Goal: Task Accomplishment & Management: Manage account settings

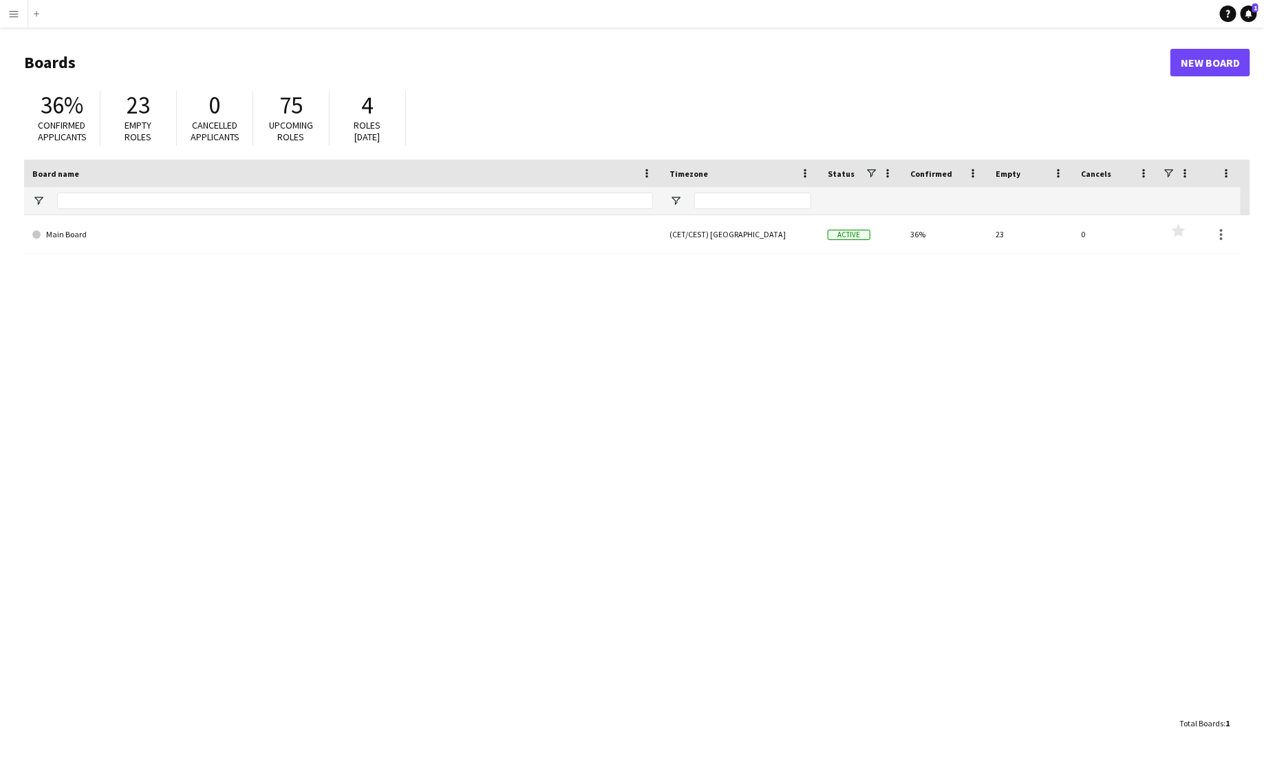
click at [23, 17] on button "Menu" at bounding box center [14, 14] width 28 height 28
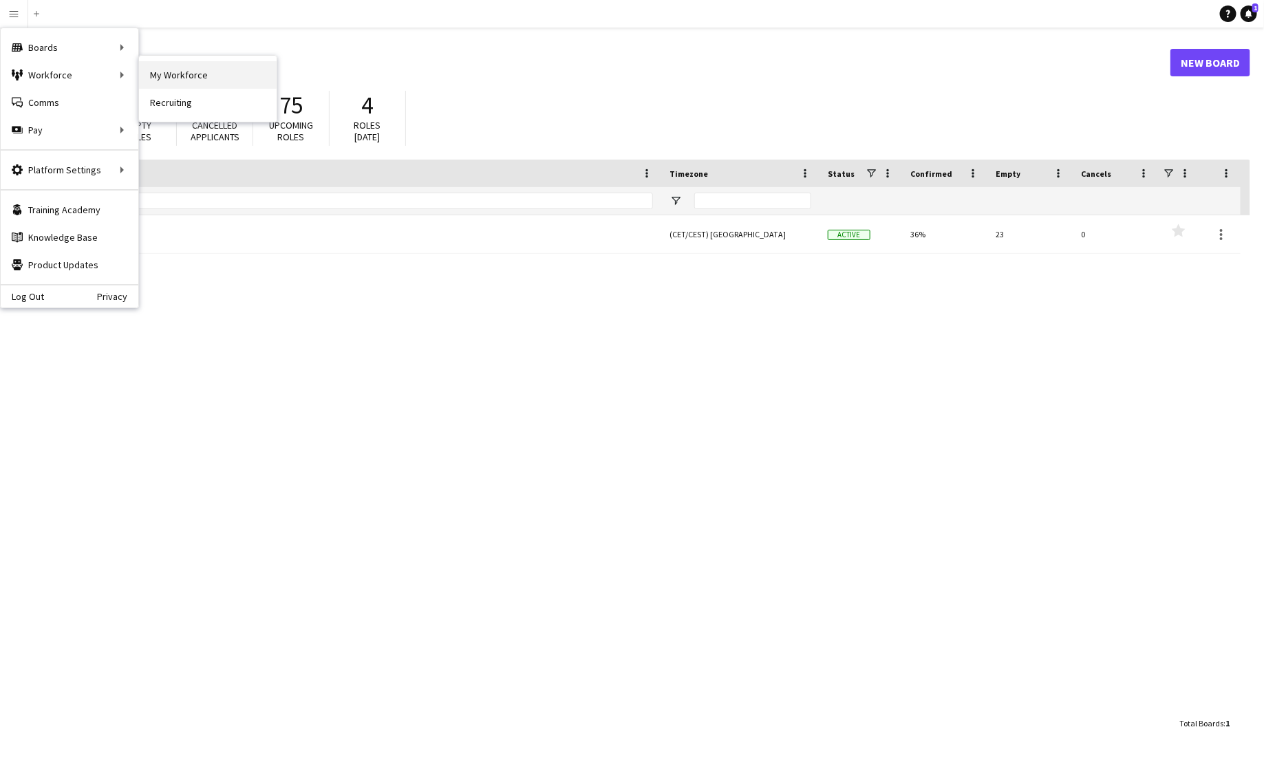
click at [182, 67] on link "My Workforce" at bounding box center [208, 75] width 138 height 28
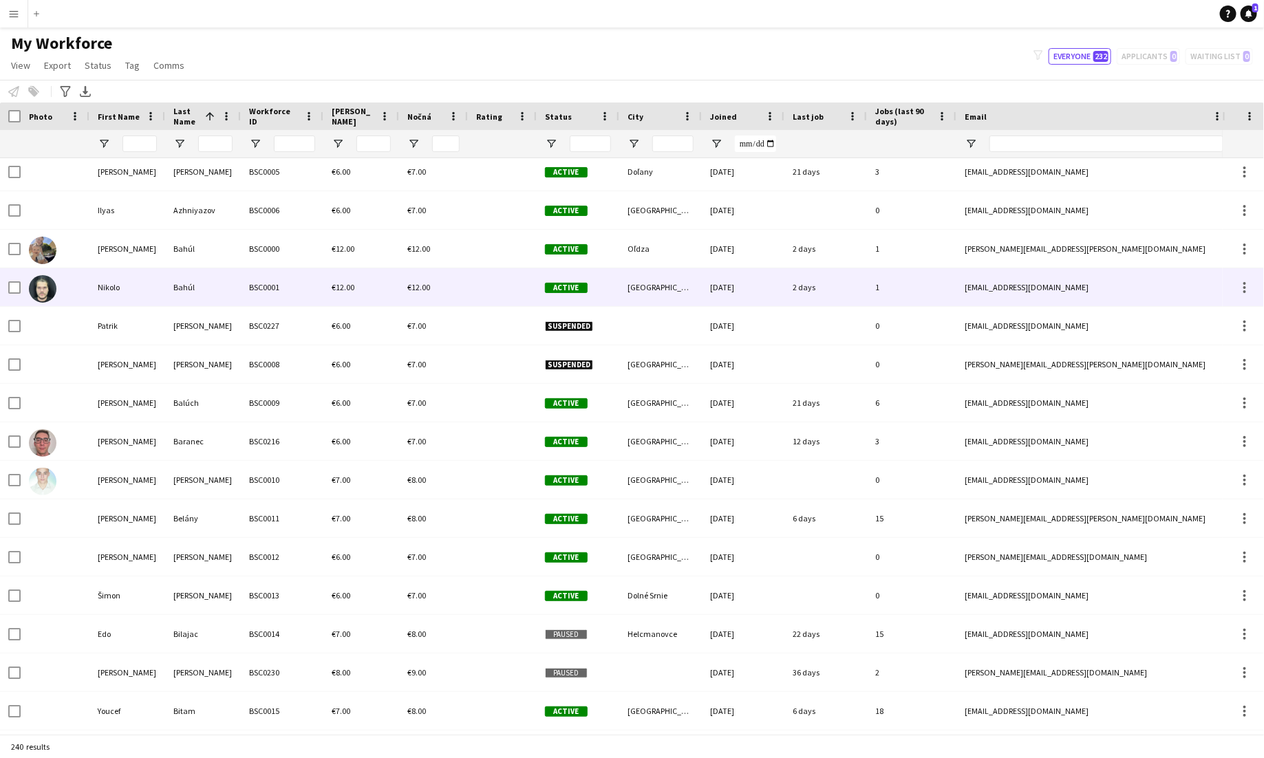
scroll to position [123, 0]
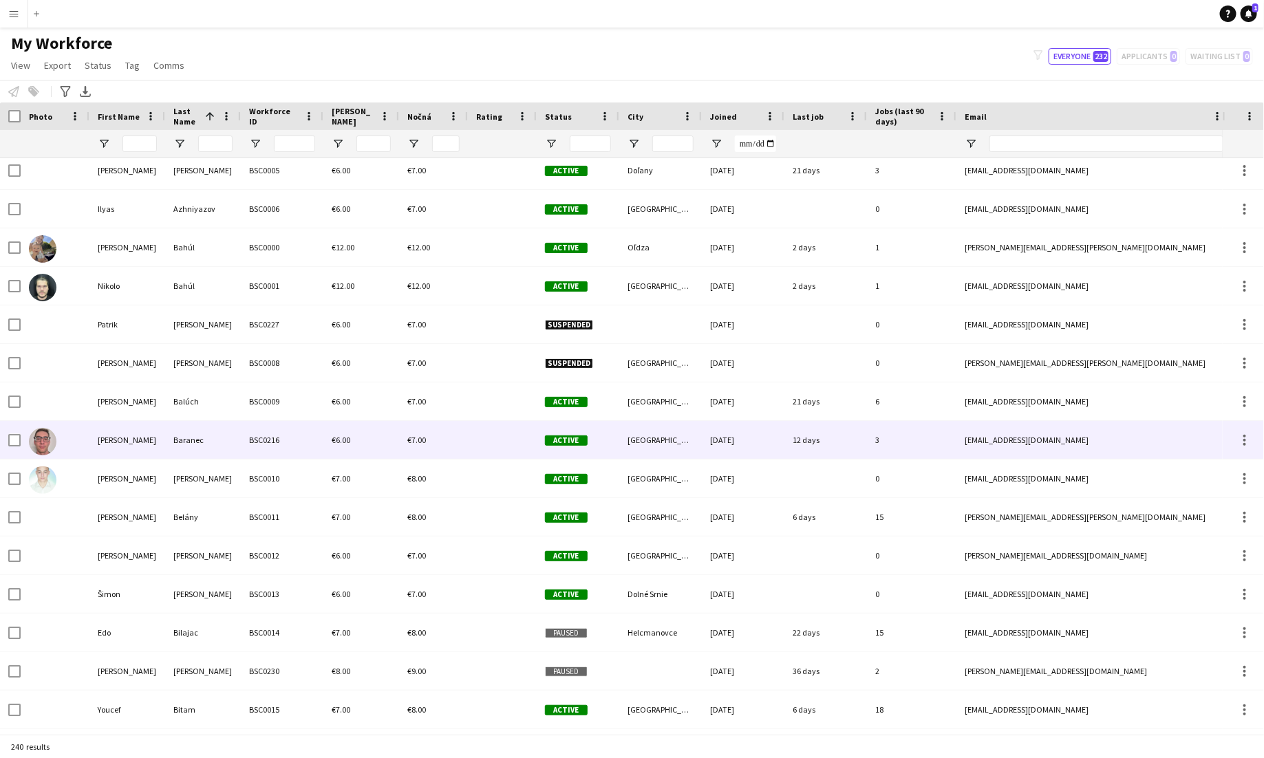
click at [284, 432] on div "BSC0216" at bounding box center [282, 440] width 83 height 38
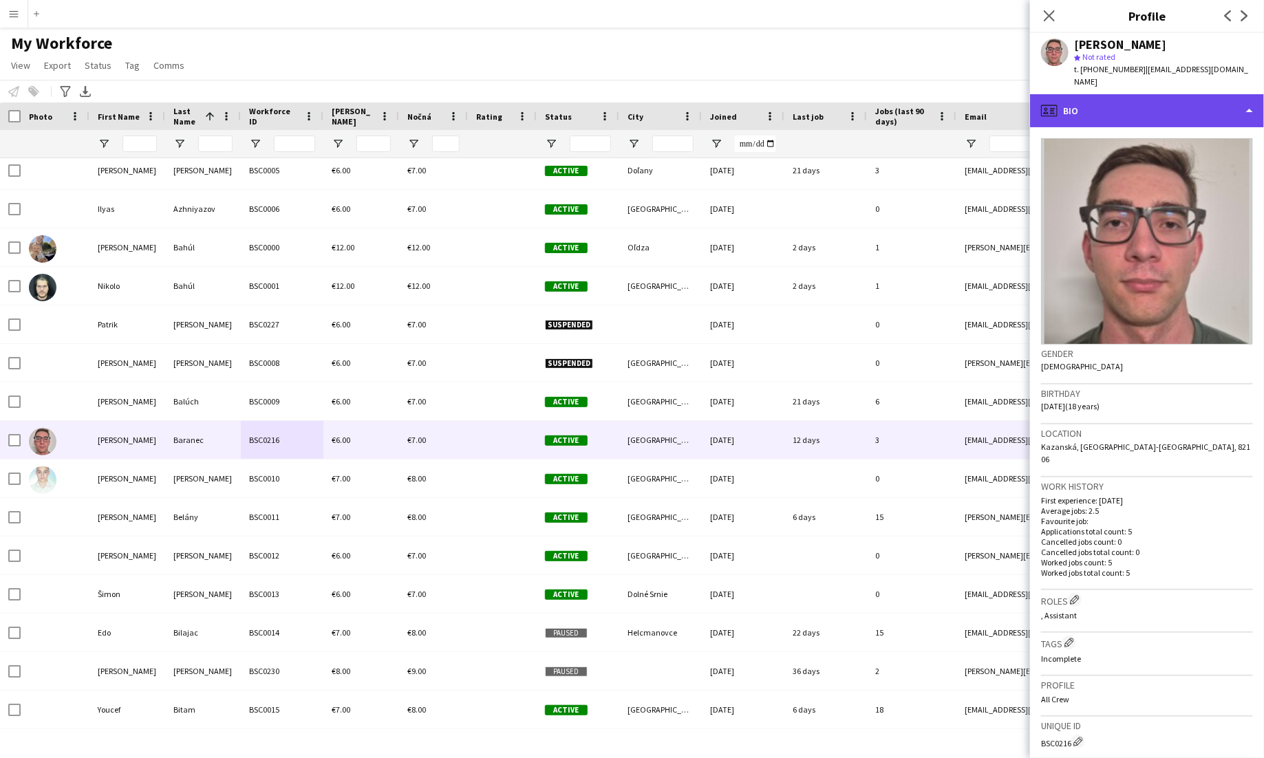
click at [790, 100] on div "profile Bio" at bounding box center [1147, 110] width 234 height 33
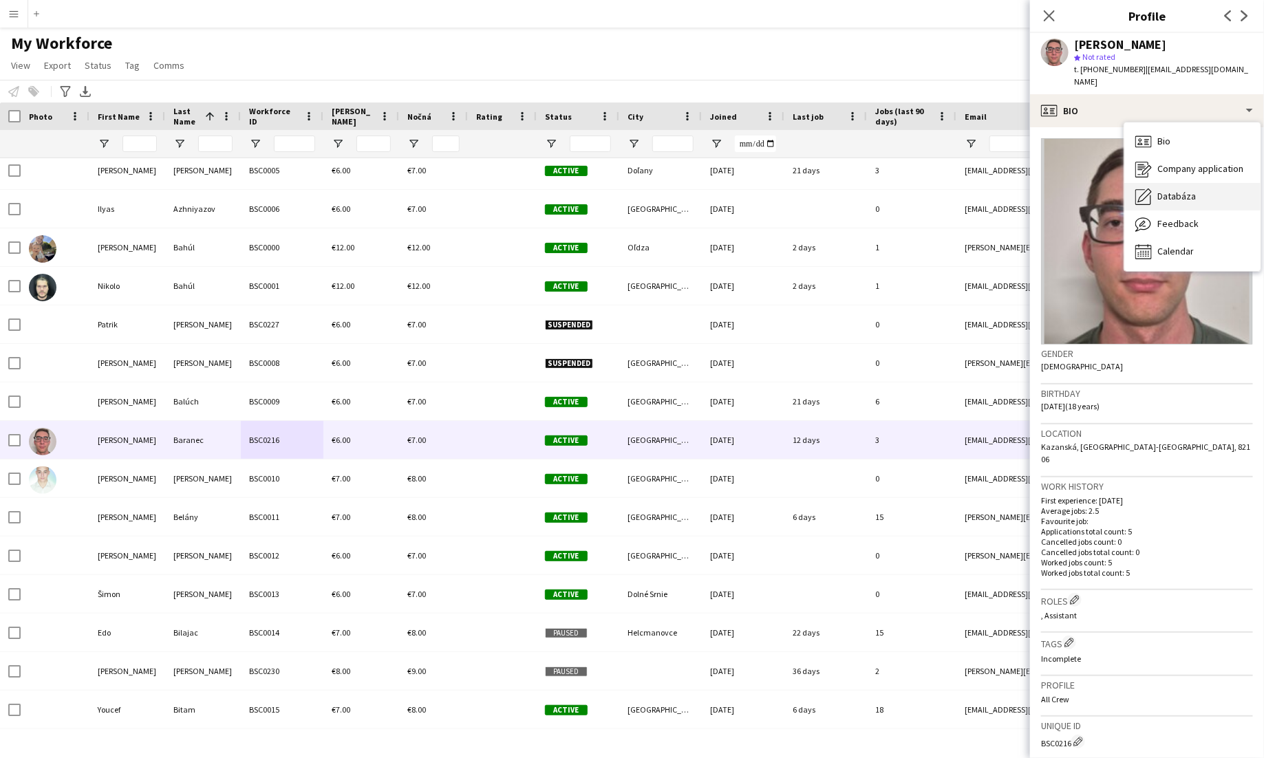
click at [790, 190] on span "Databáza" at bounding box center [1177, 196] width 39 height 12
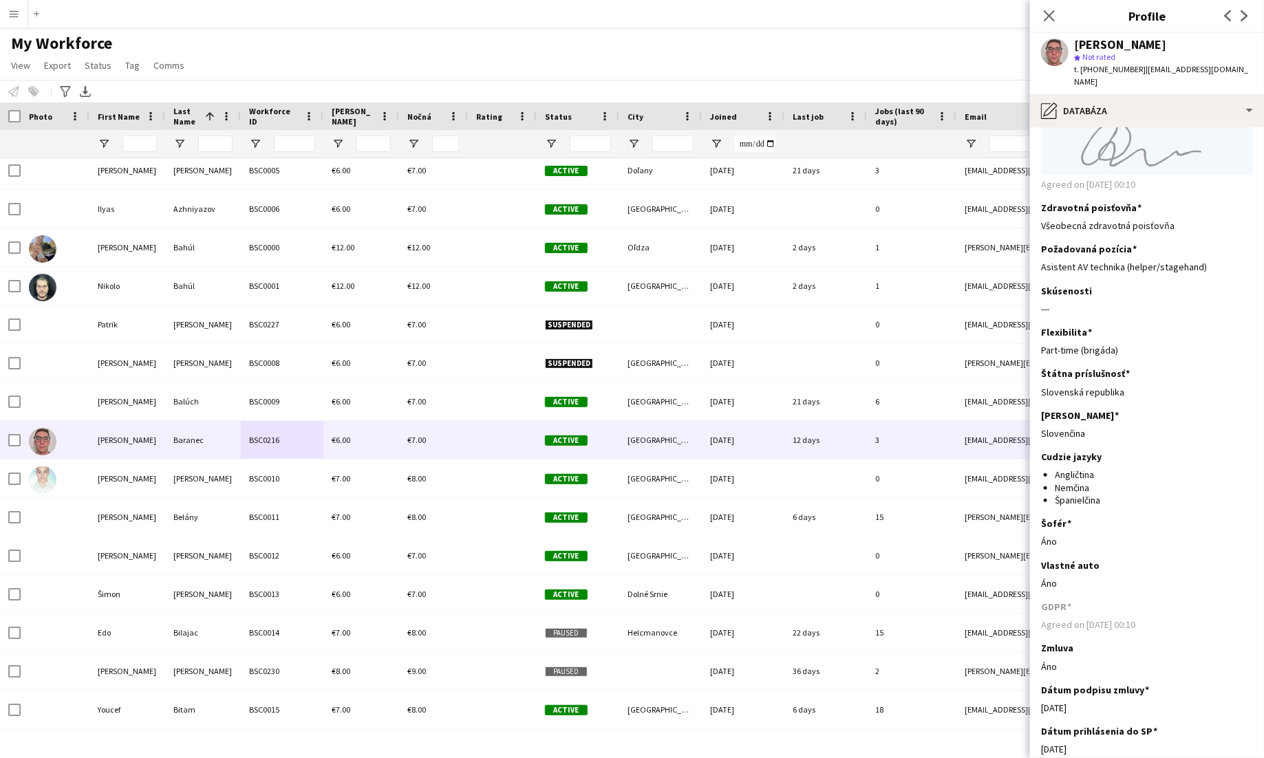
scroll to position [875, 0]
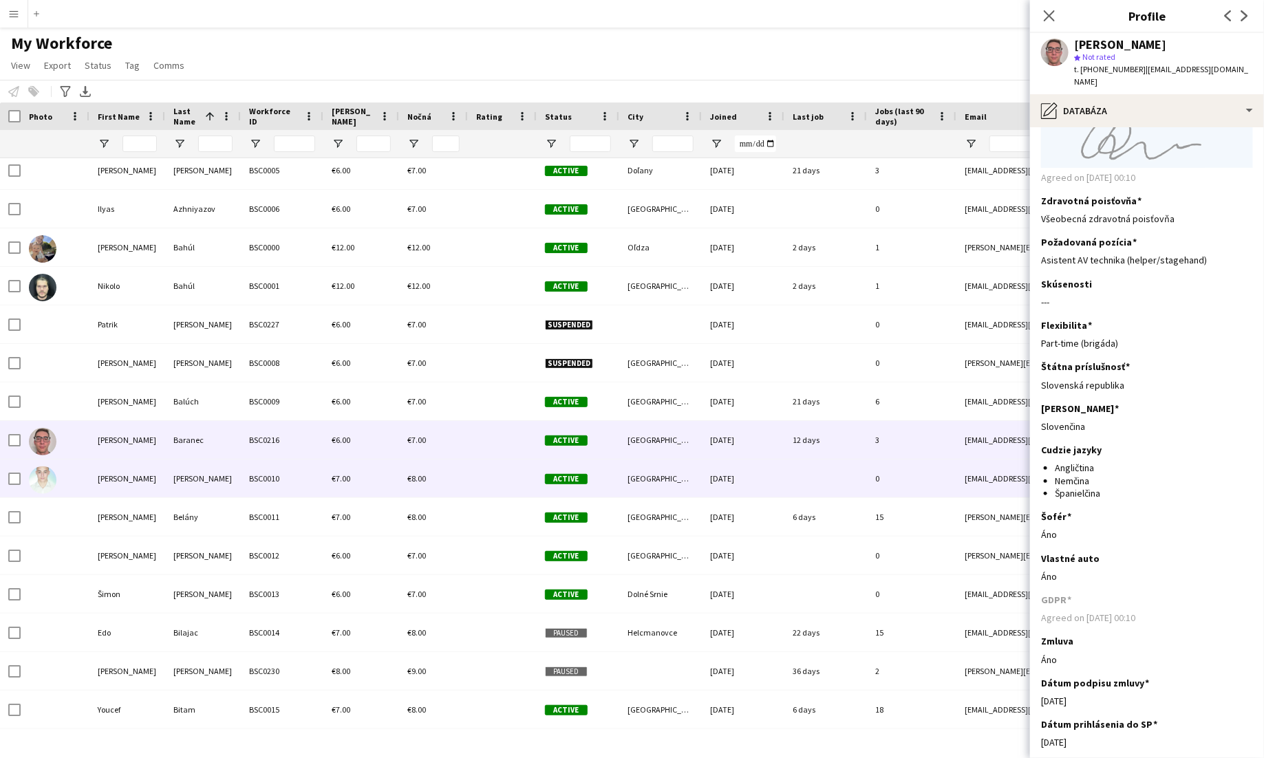
click at [237, 480] on div "[PERSON_NAME]" at bounding box center [203, 479] width 76 height 38
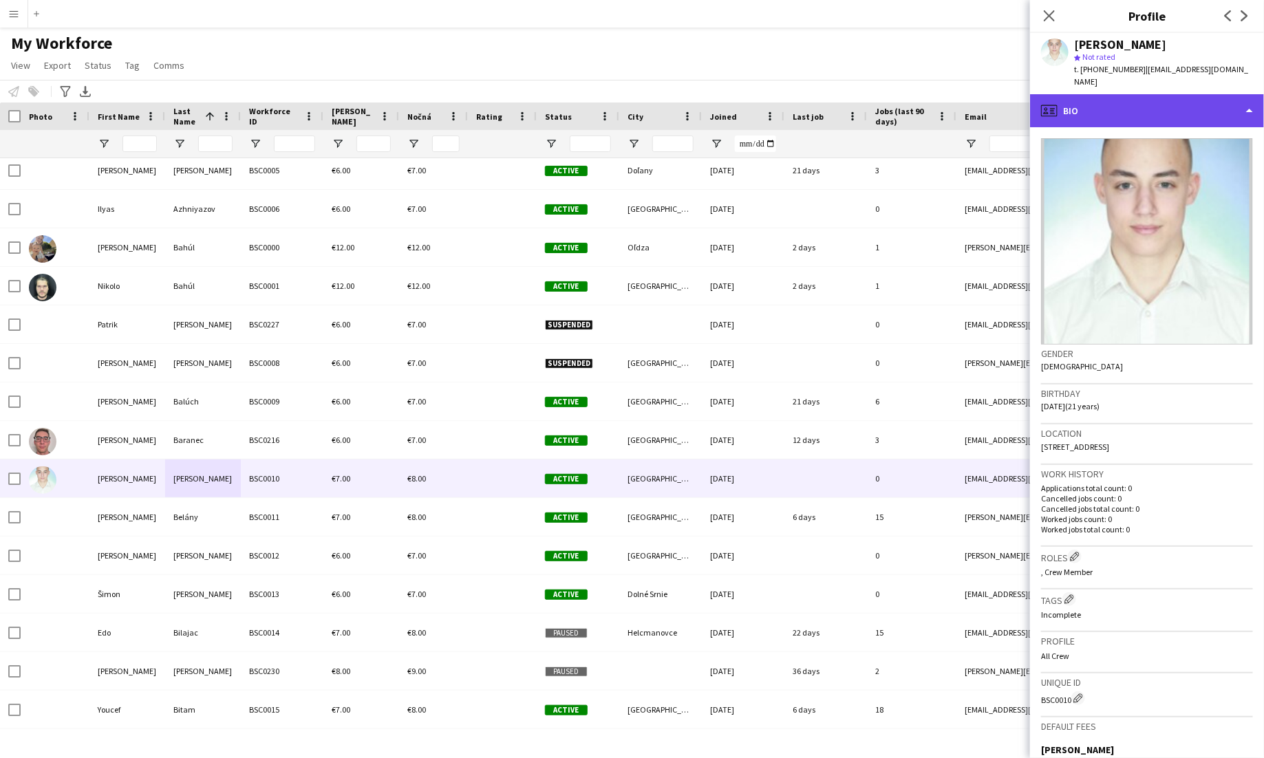
click at [790, 98] on div "profile Bio" at bounding box center [1147, 110] width 234 height 33
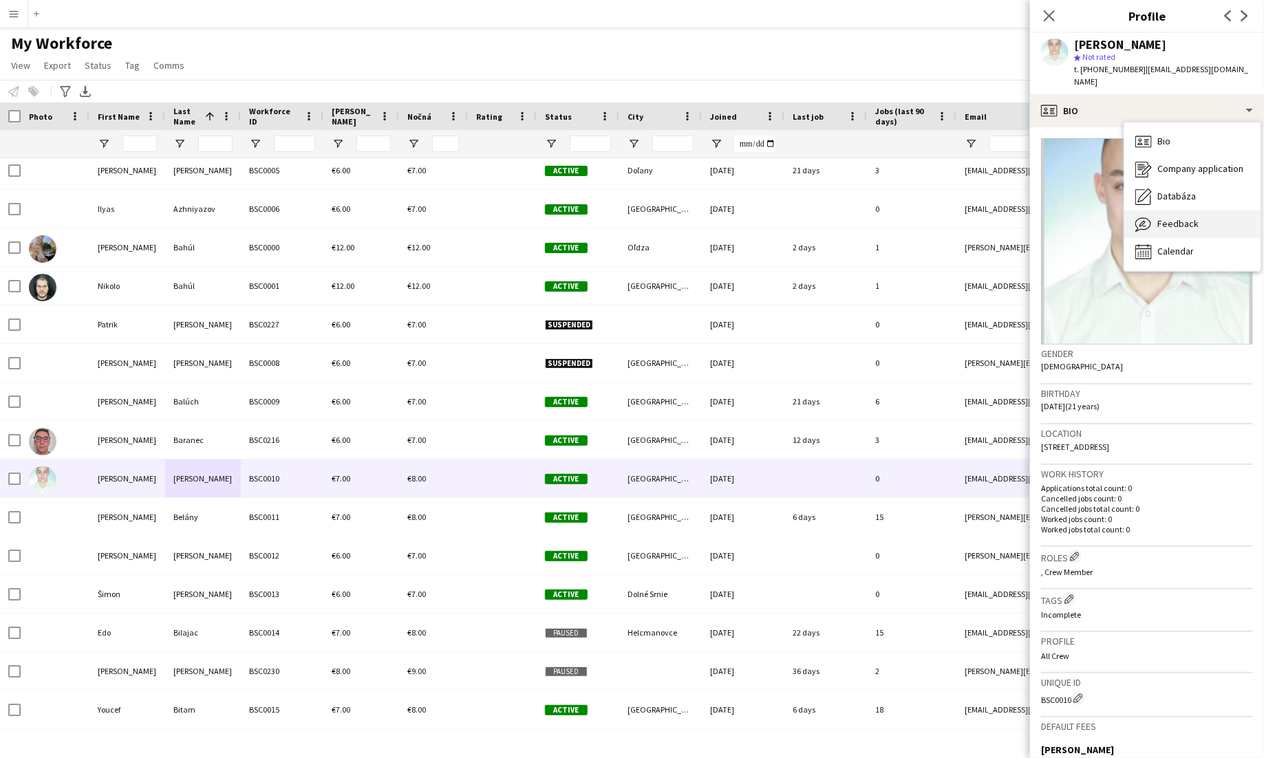
click at [790, 217] on span "Feedback" at bounding box center [1178, 223] width 41 height 12
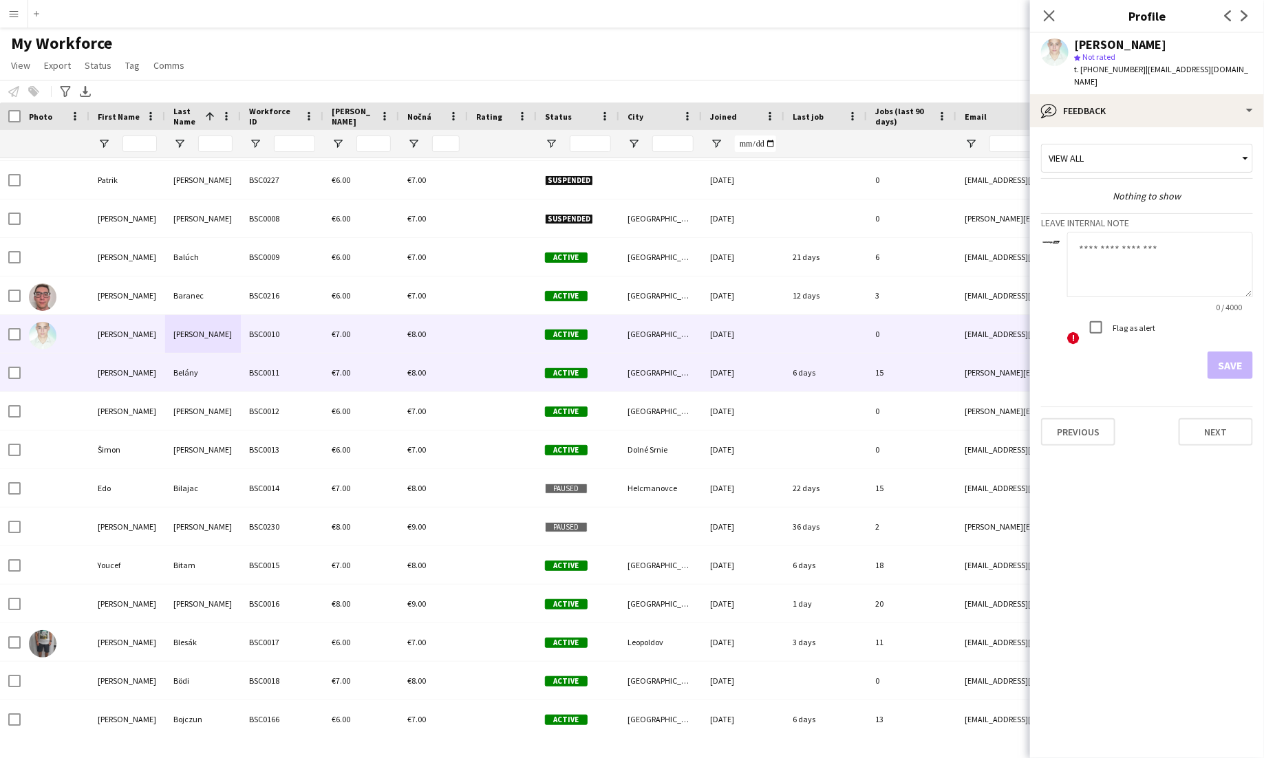
scroll to position [272, 0]
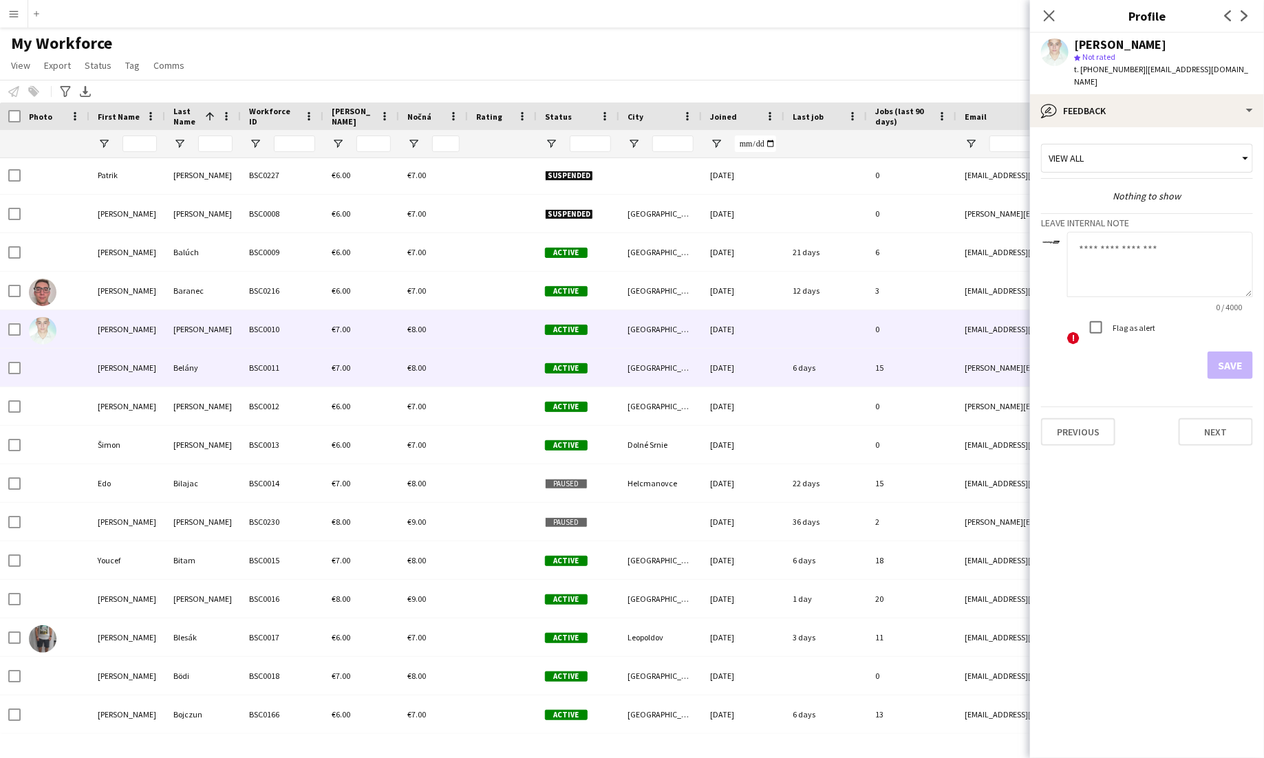
click at [195, 361] on div "Belány" at bounding box center [203, 368] width 76 height 38
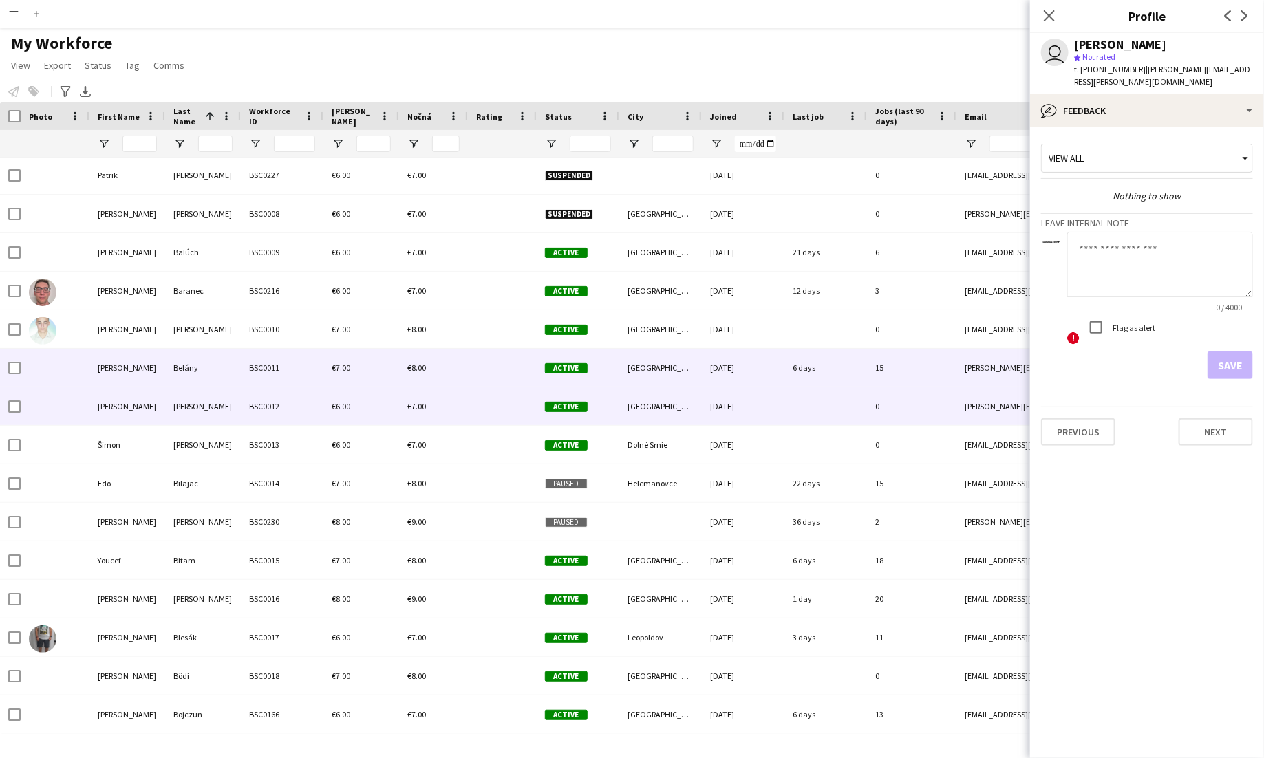
click at [203, 396] on div "[PERSON_NAME]" at bounding box center [203, 406] width 76 height 38
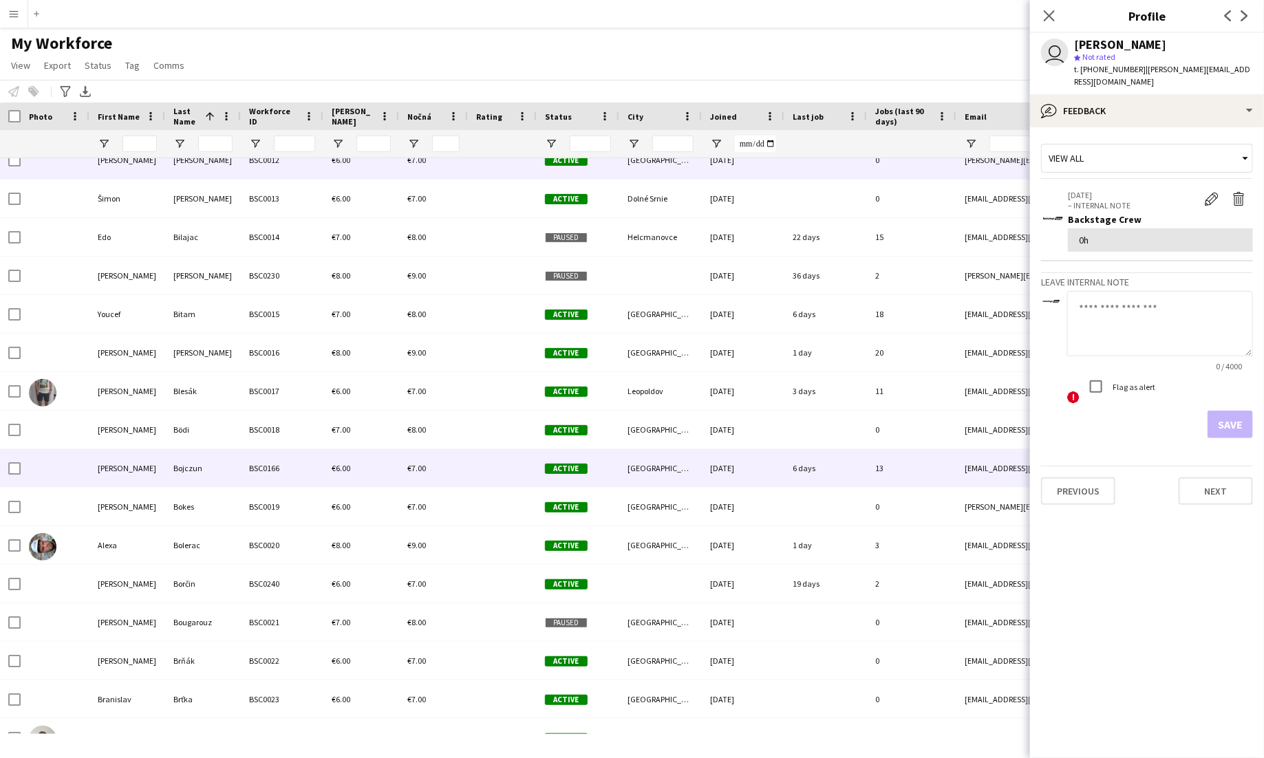
scroll to position [523, 0]
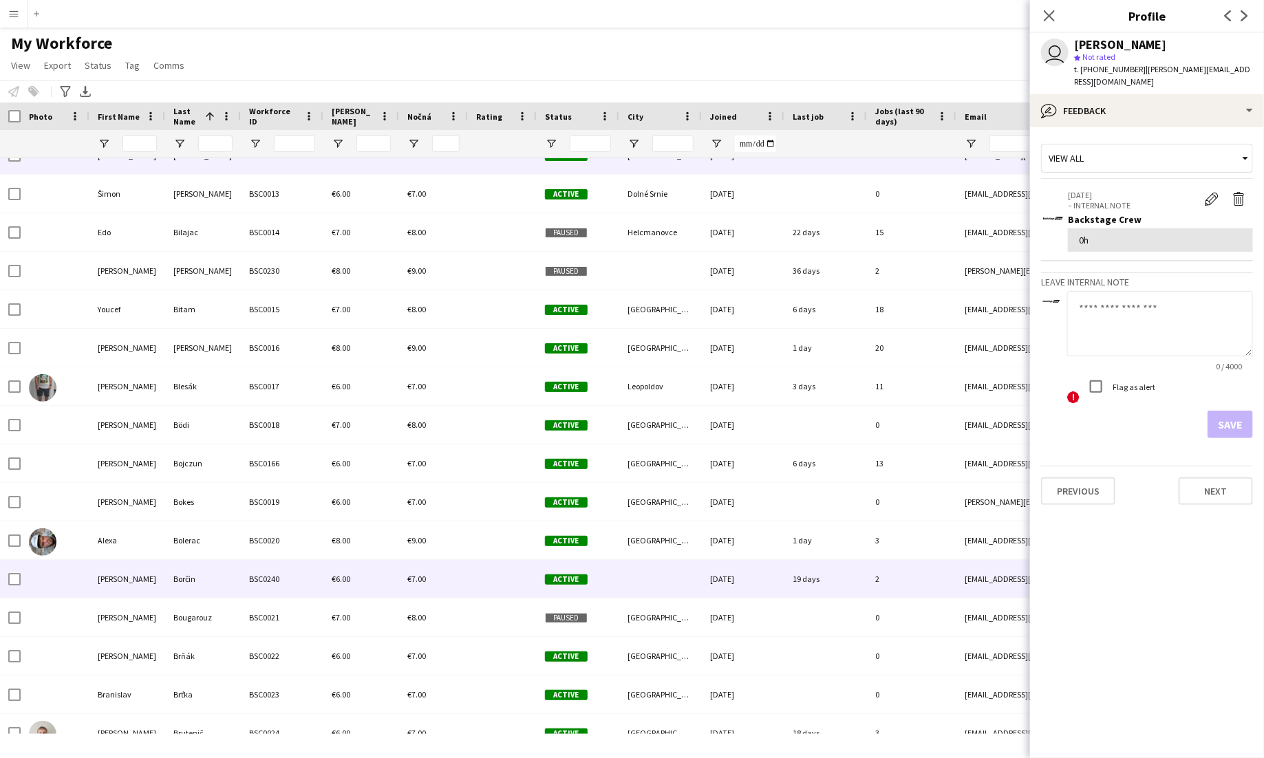
click at [209, 582] on div "Borčin" at bounding box center [203, 579] width 76 height 38
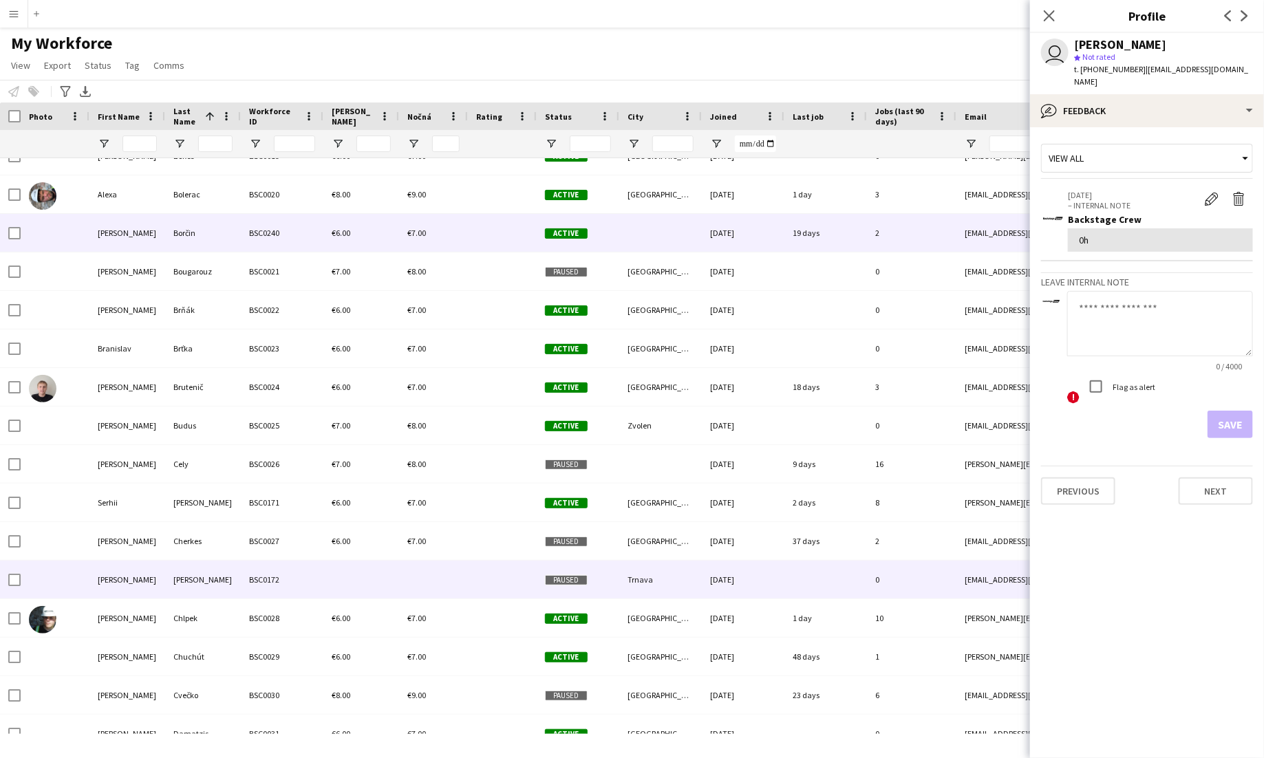
scroll to position [875, 0]
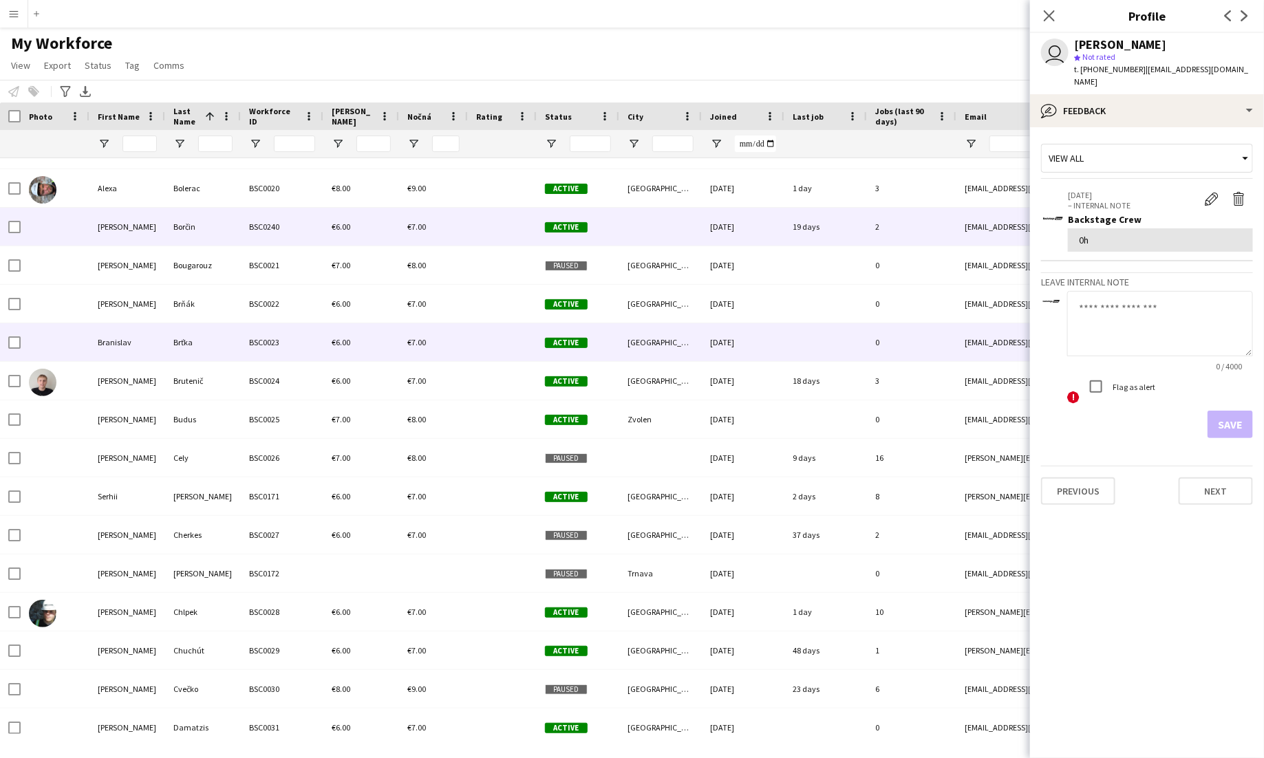
click at [206, 341] on div "Brťka" at bounding box center [203, 342] width 76 height 38
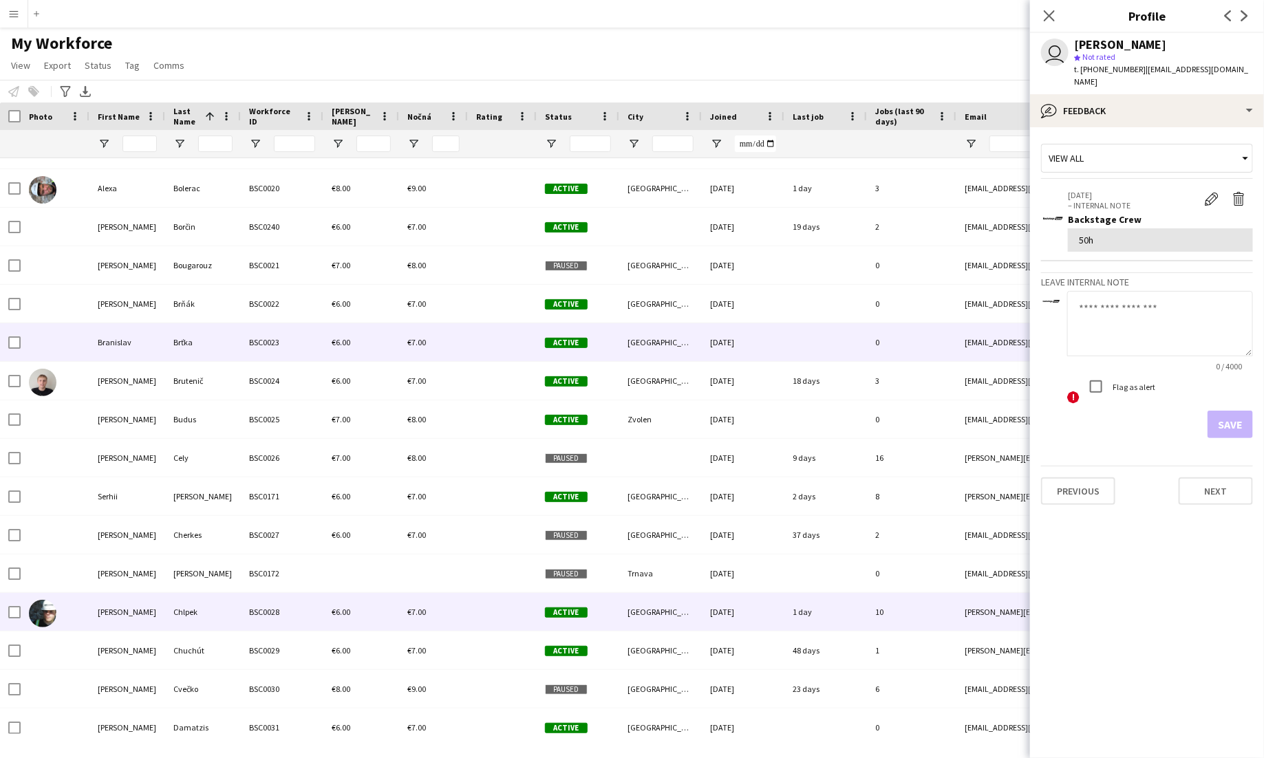
click at [220, 606] on div "Chlpek" at bounding box center [203, 612] width 76 height 38
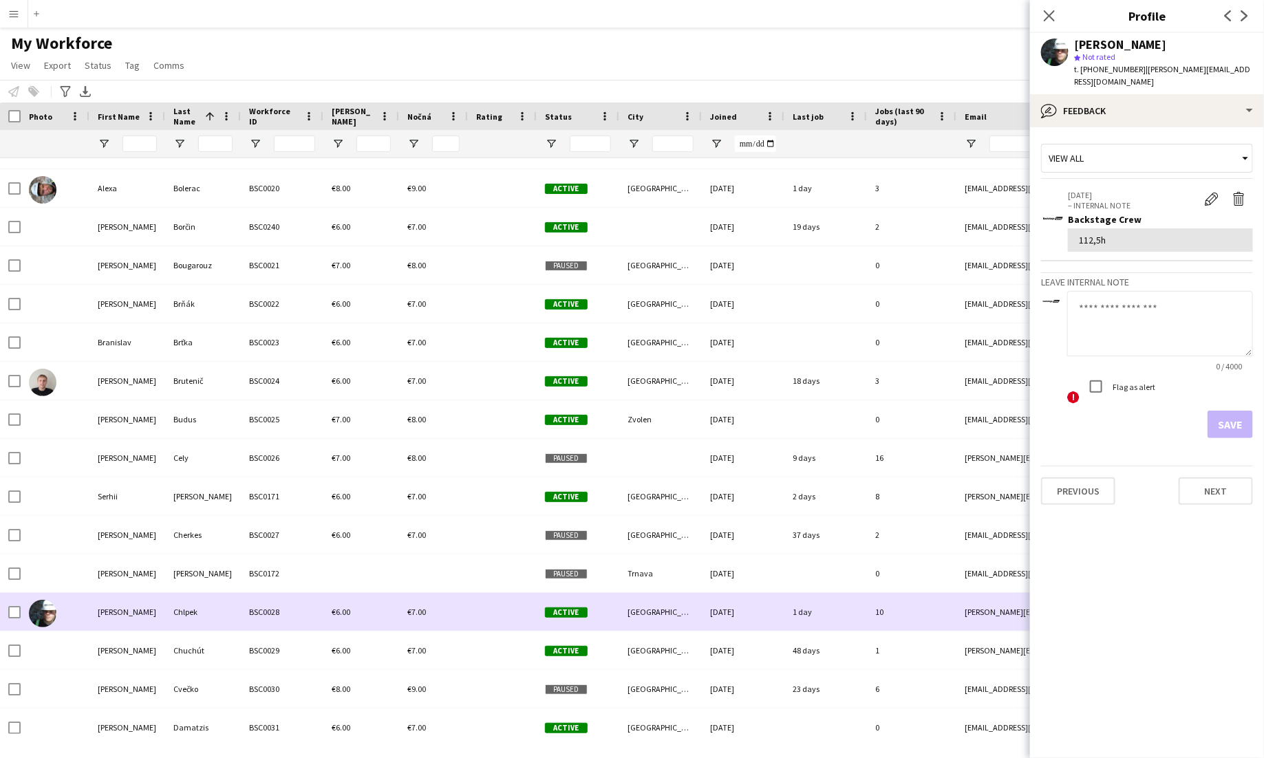
scroll to position [0, 0]
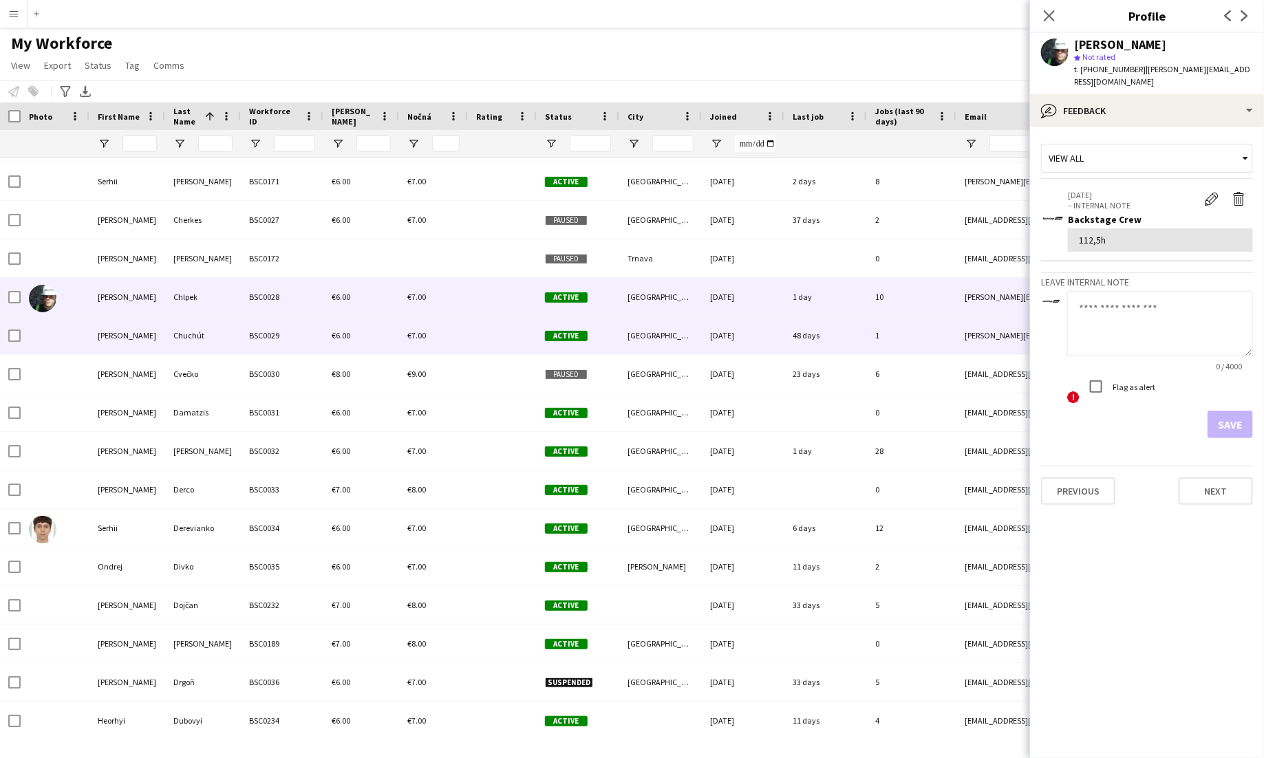
click at [218, 337] on div "Chuchút" at bounding box center [203, 336] width 76 height 38
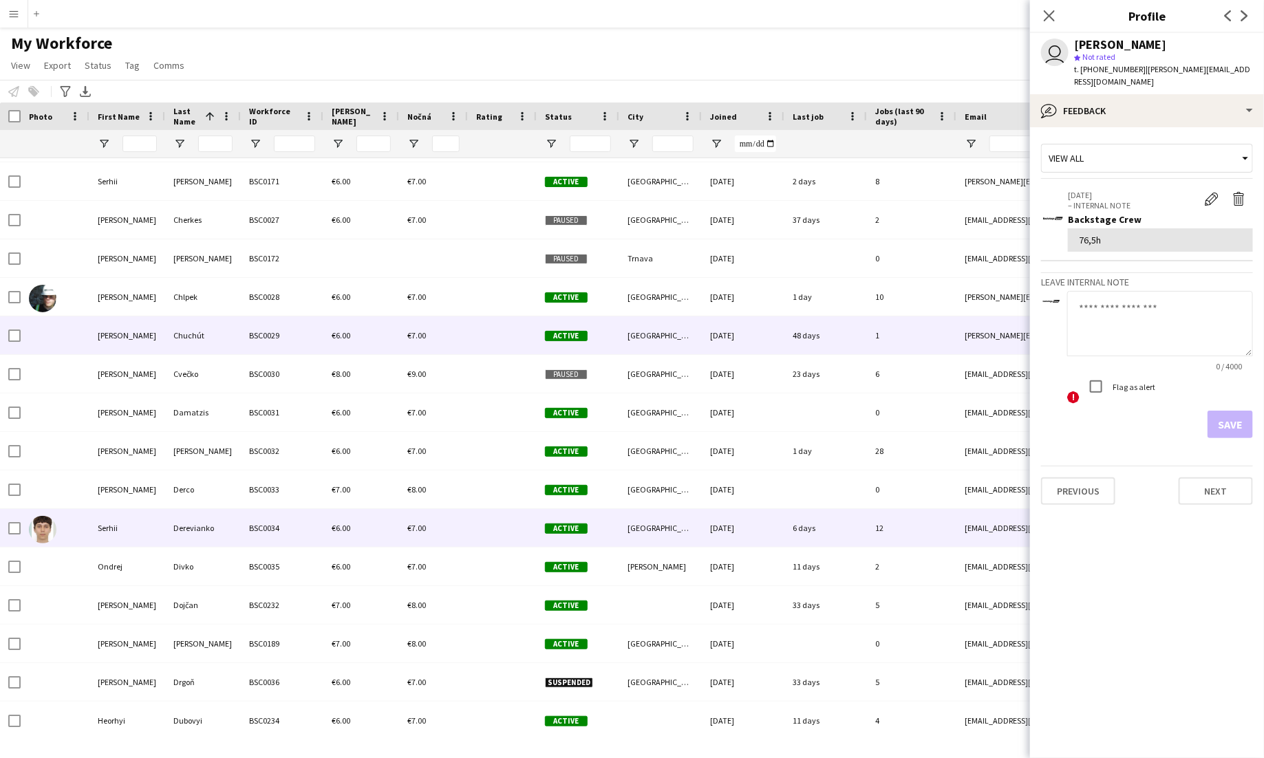
click at [233, 514] on div "Derevianko" at bounding box center [203, 528] width 76 height 38
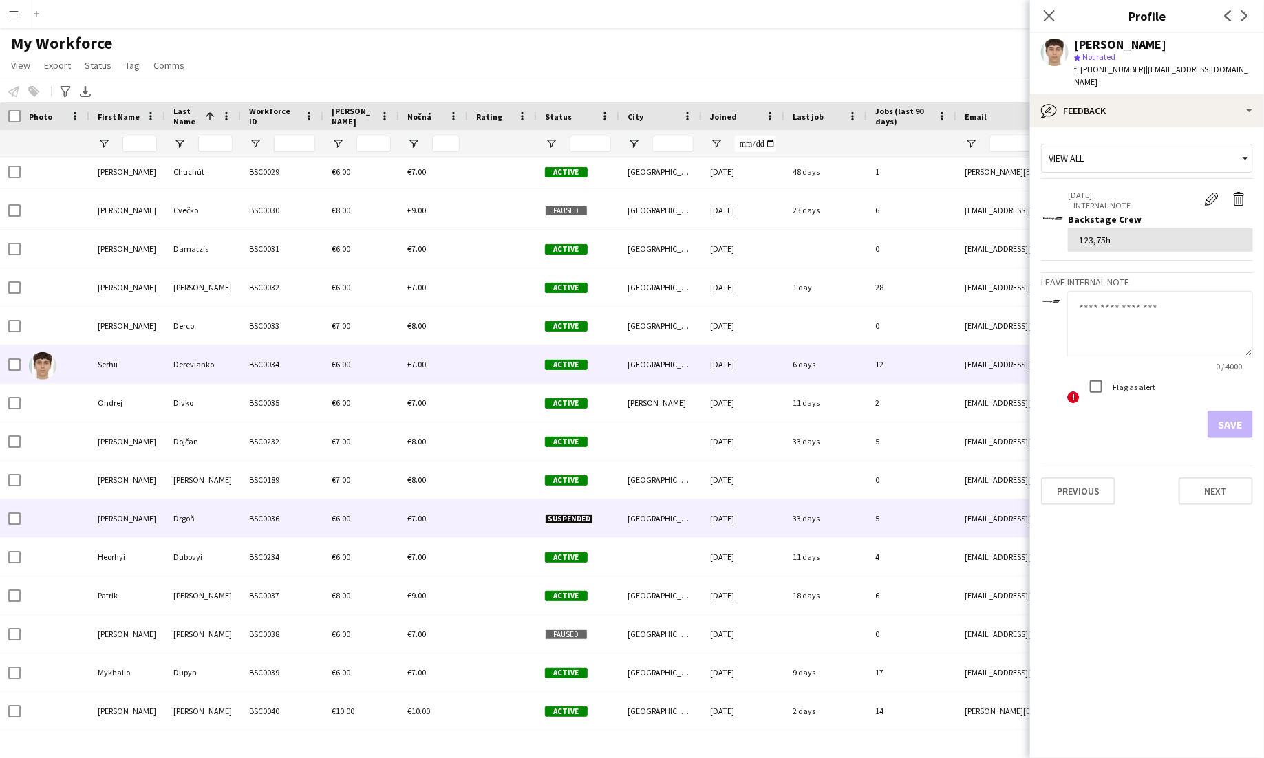
scroll to position [1377, 0]
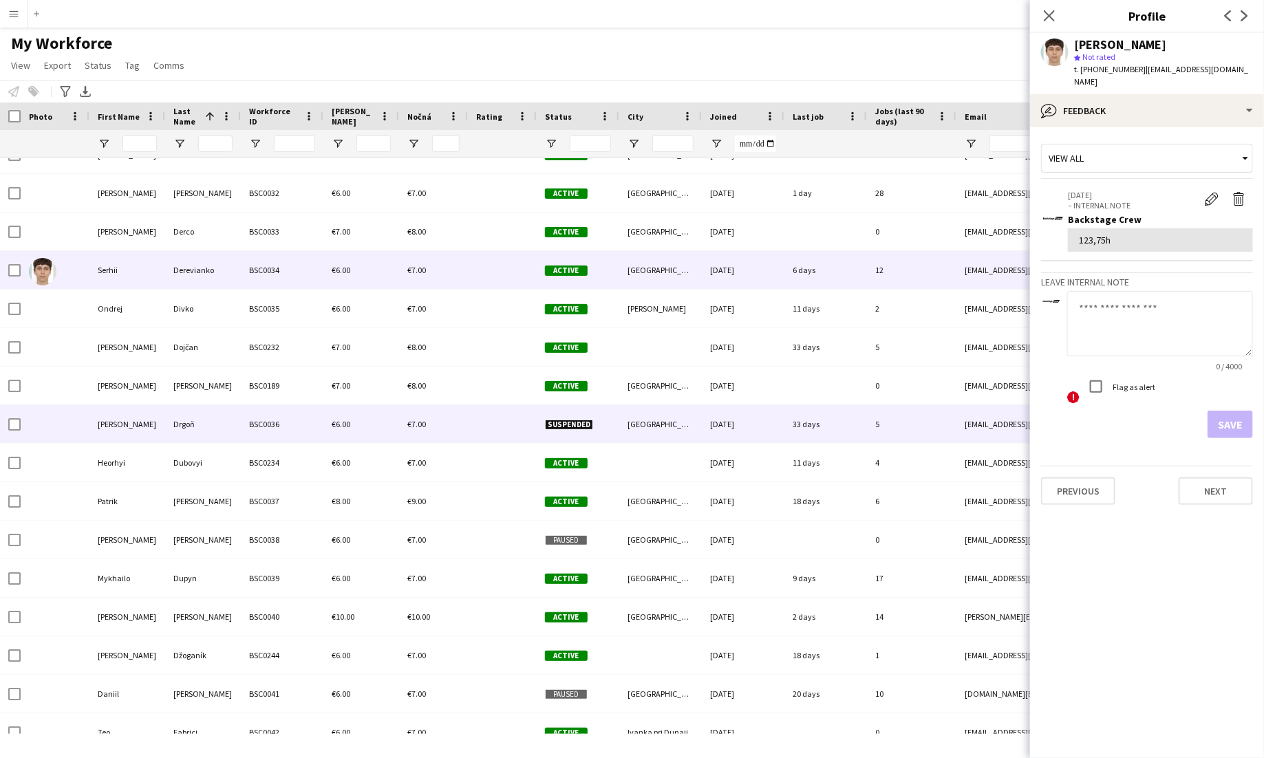
click at [228, 425] on div "Drgoň" at bounding box center [203, 424] width 76 height 38
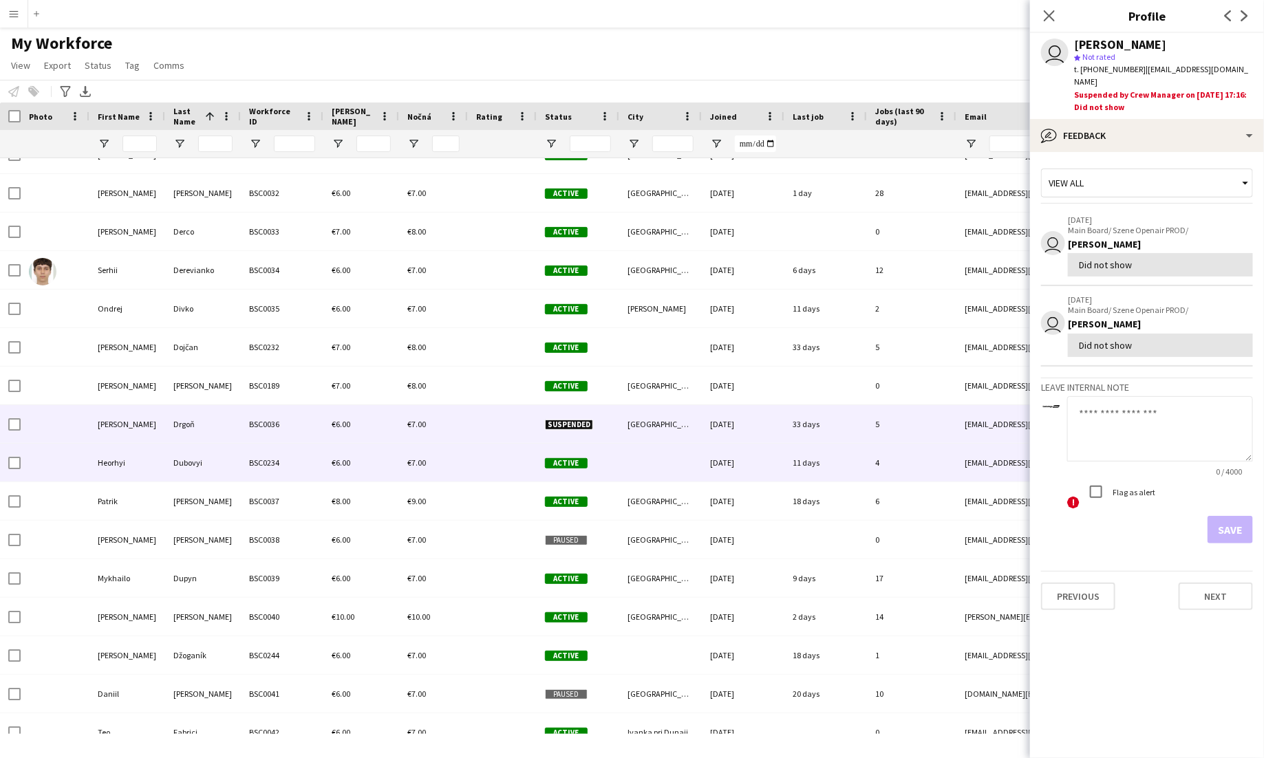
click at [259, 463] on div "BSC0234" at bounding box center [282, 463] width 83 height 38
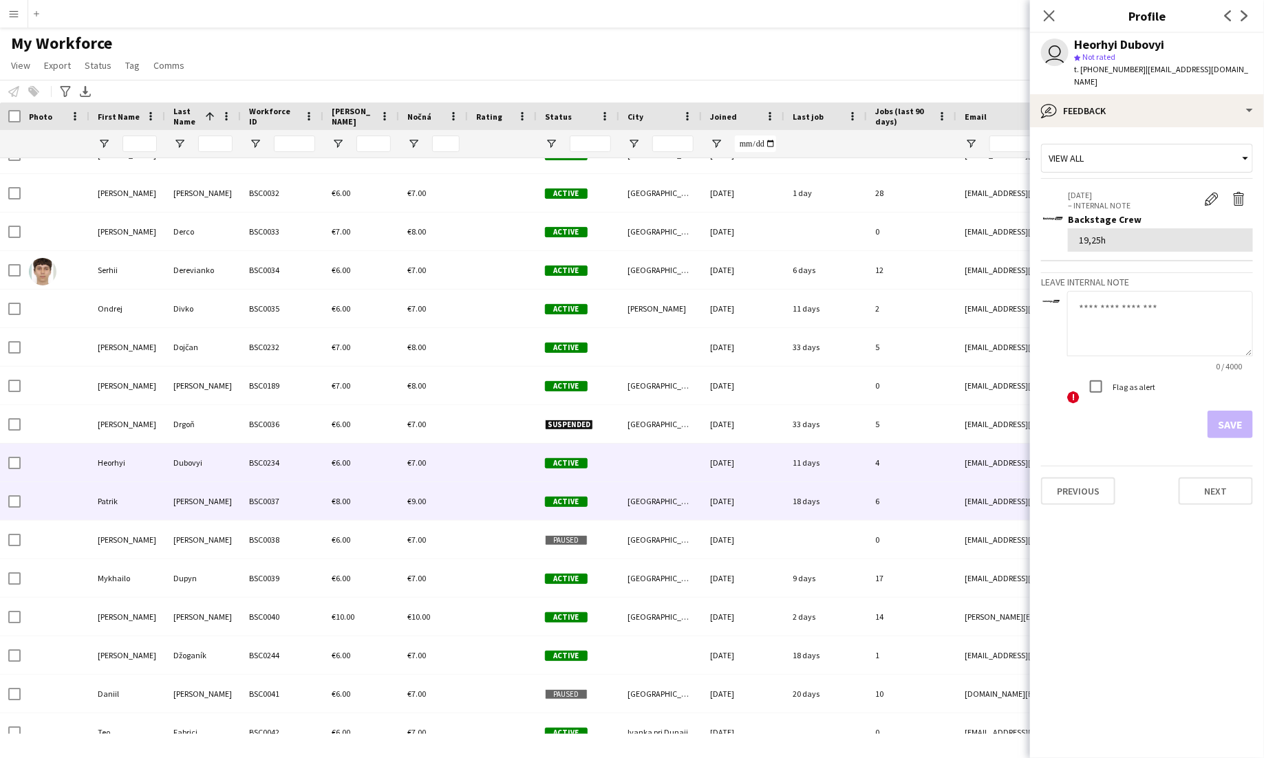
click at [319, 505] on div "BSC0037" at bounding box center [282, 501] width 83 height 38
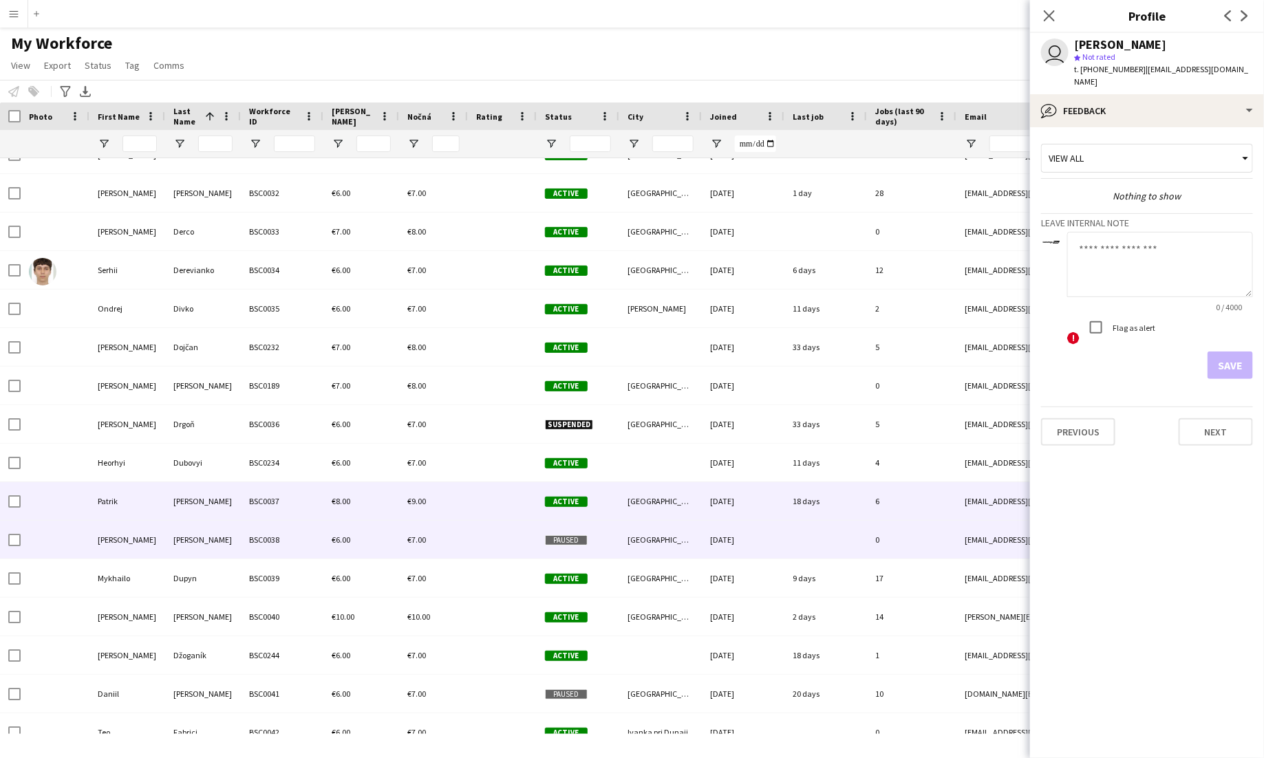
click at [271, 531] on div "BSC0038" at bounding box center [282, 540] width 83 height 38
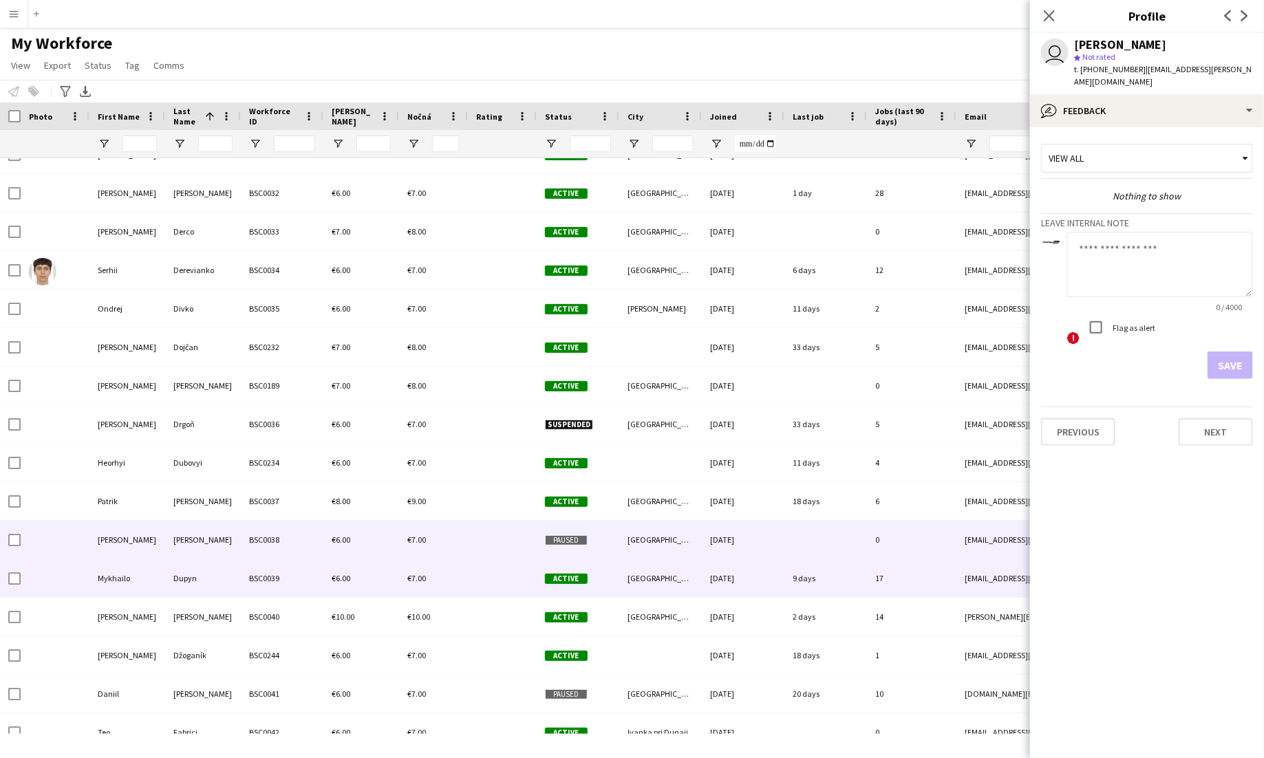
click at [295, 568] on div "BSC0039" at bounding box center [282, 579] width 83 height 38
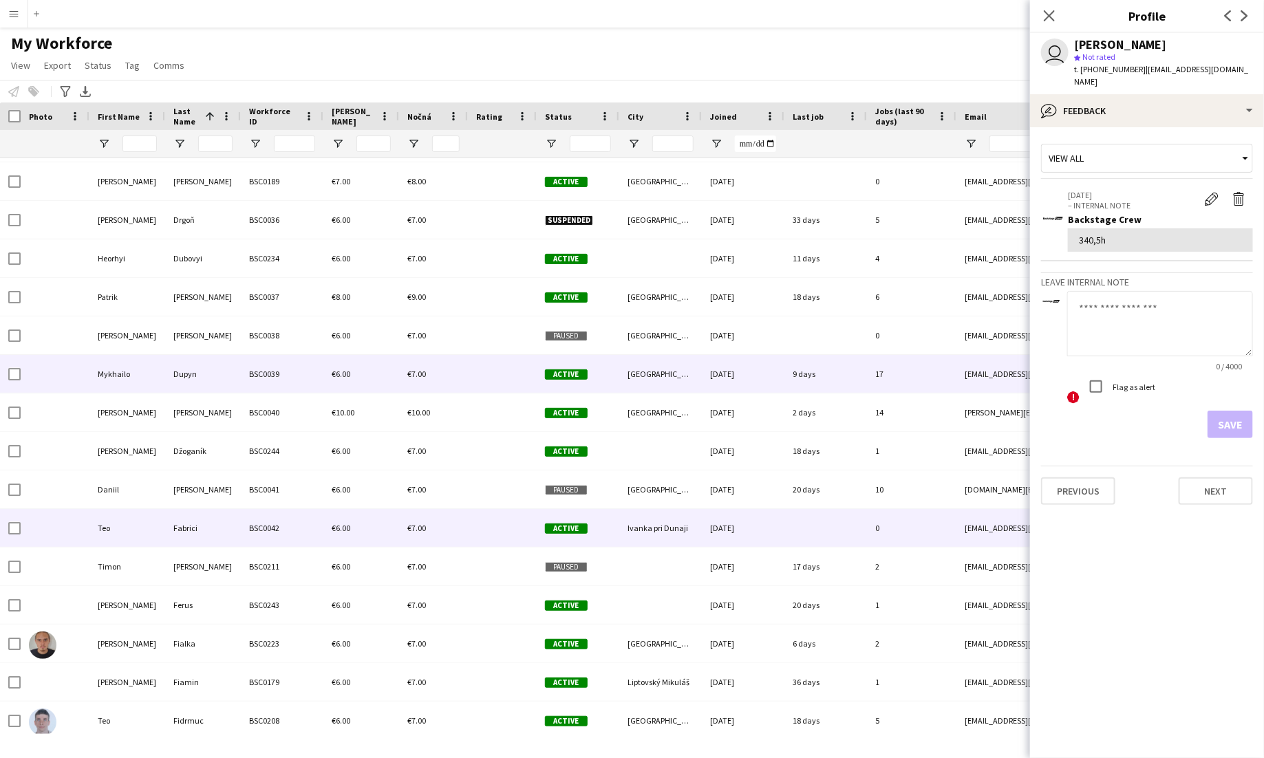
scroll to position [1653, 0]
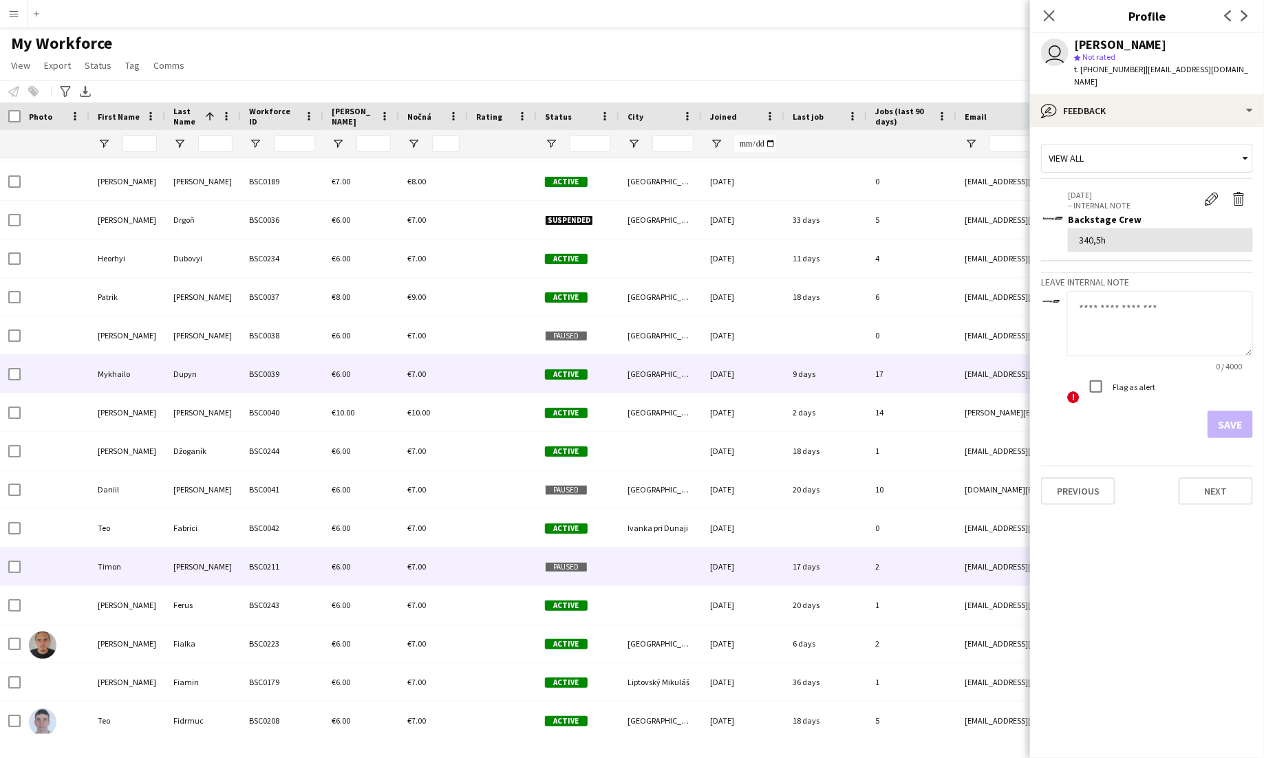
click at [282, 563] on div "BSC0211" at bounding box center [282, 567] width 83 height 38
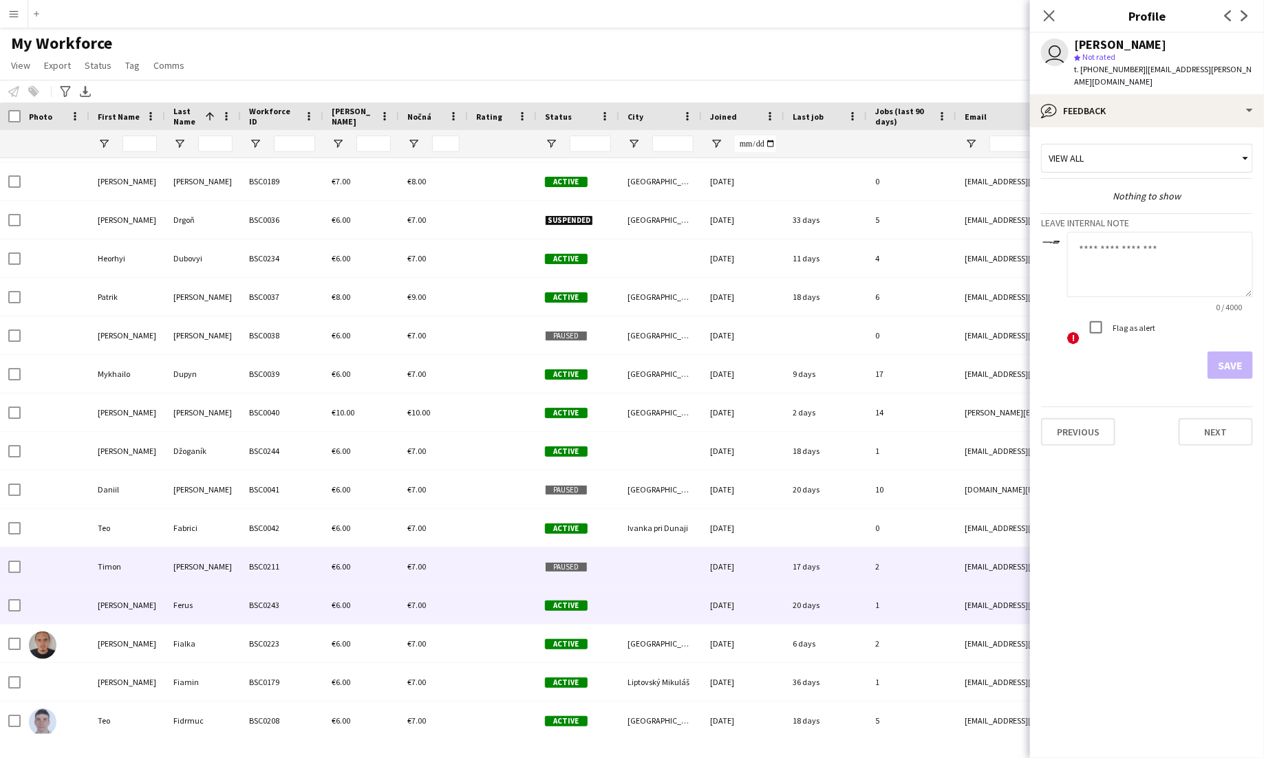
click at [286, 598] on div "BSC0243" at bounding box center [282, 605] width 83 height 38
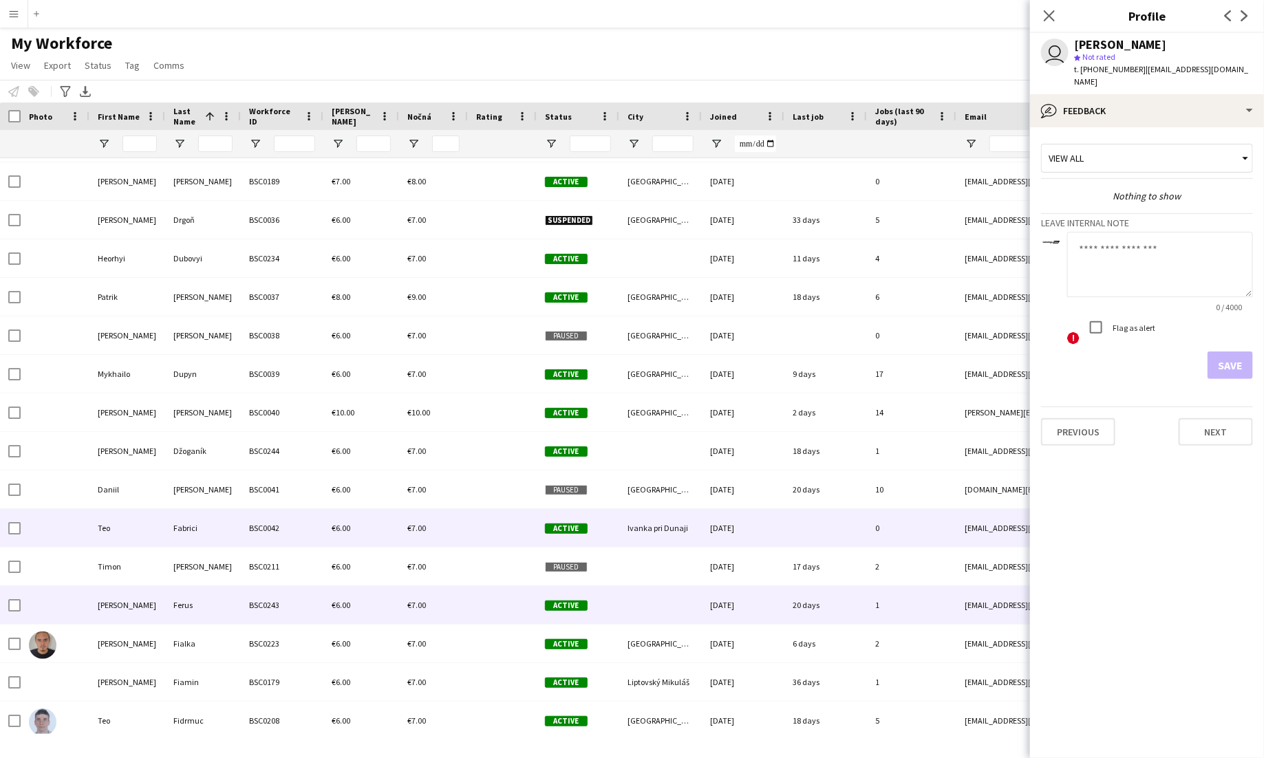
click at [290, 530] on div "BSC0042" at bounding box center [282, 528] width 83 height 38
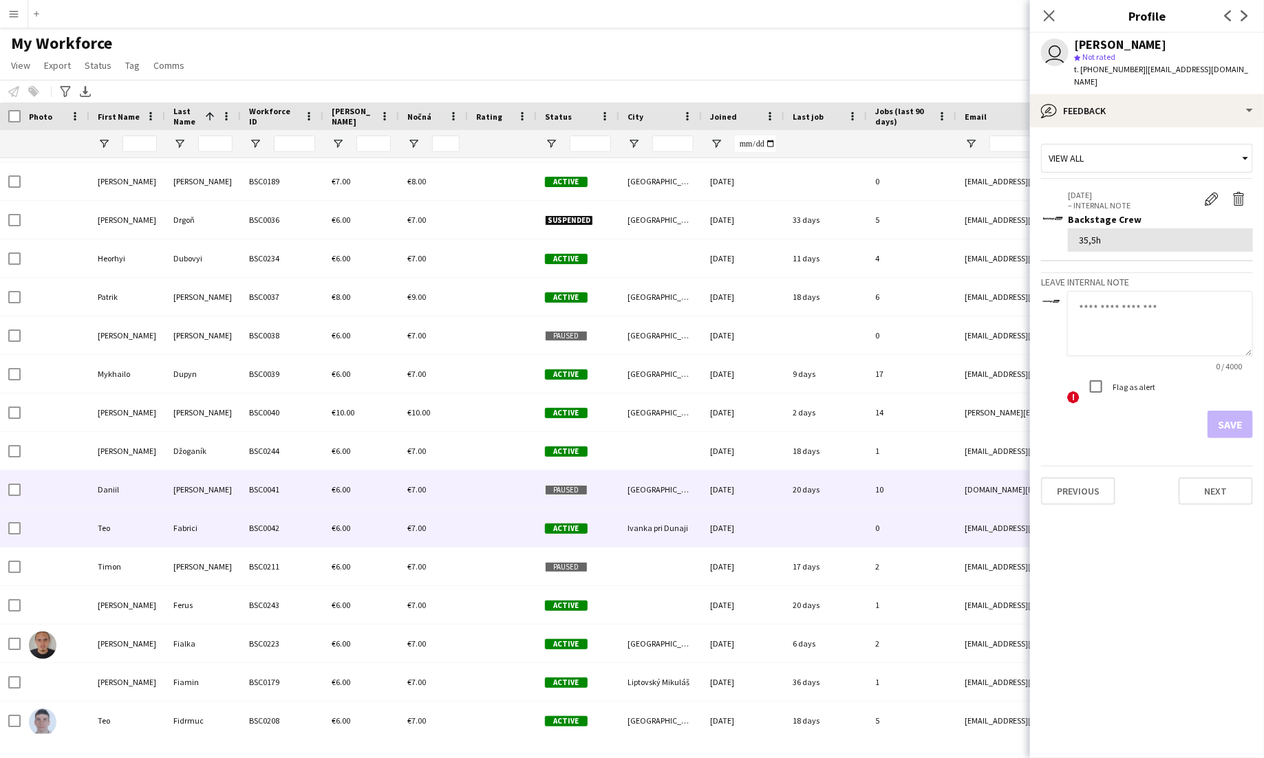
click at [278, 489] on div "BSC0041" at bounding box center [282, 490] width 83 height 38
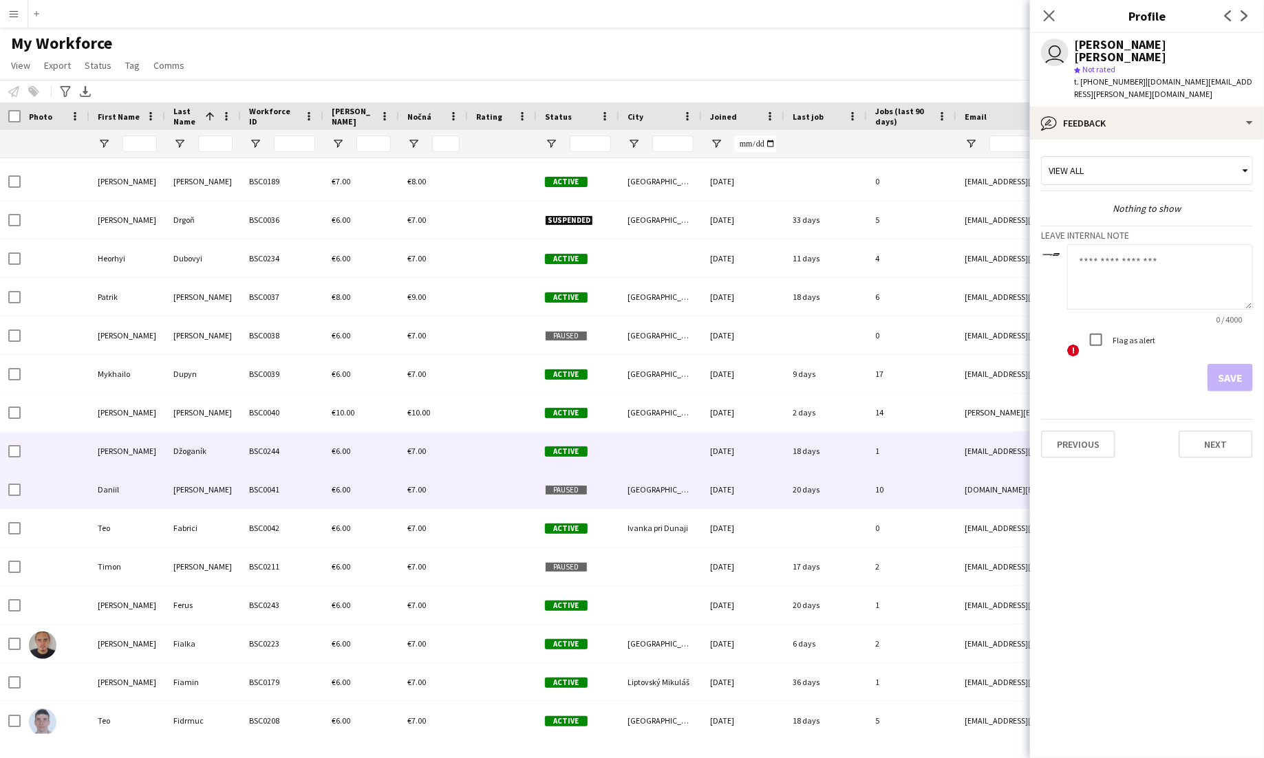
click at [267, 451] on div "BSC0244" at bounding box center [282, 451] width 83 height 38
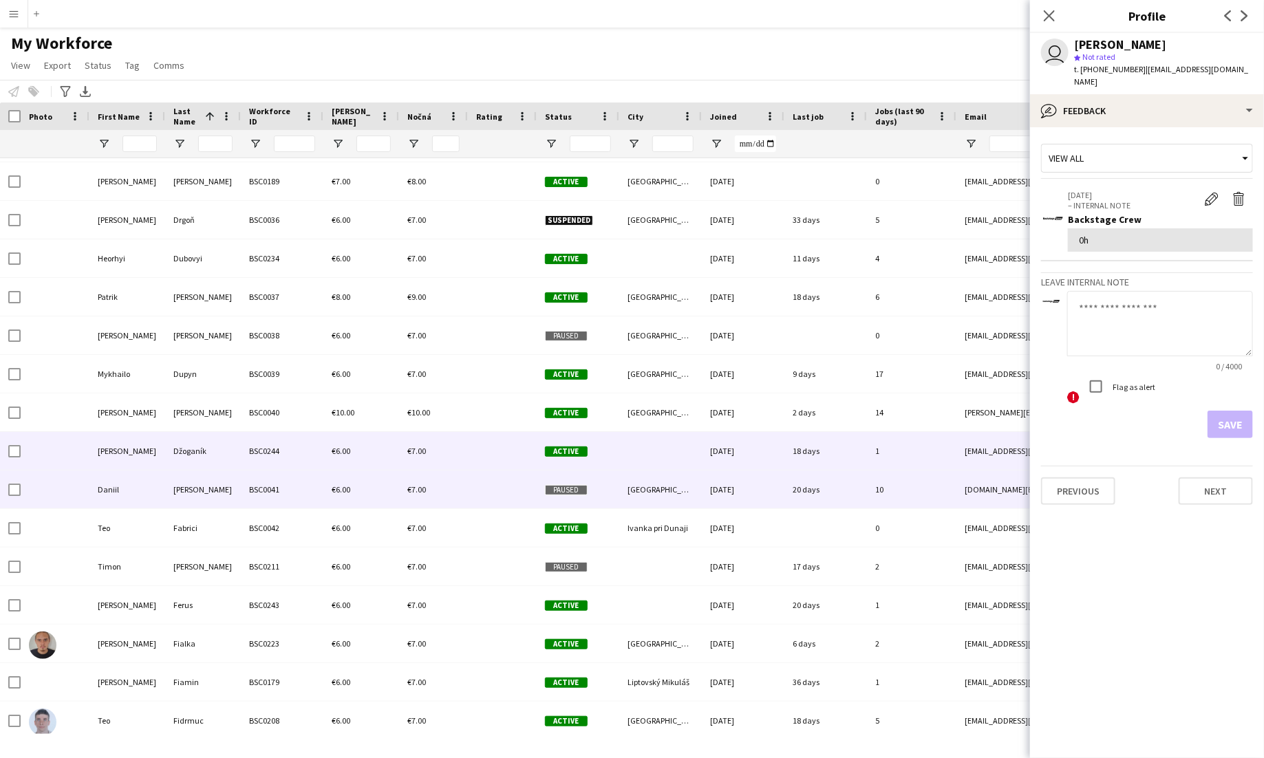
click at [270, 476] on div "BSC0041" at bounding box center [282, 490] width 83 height 38
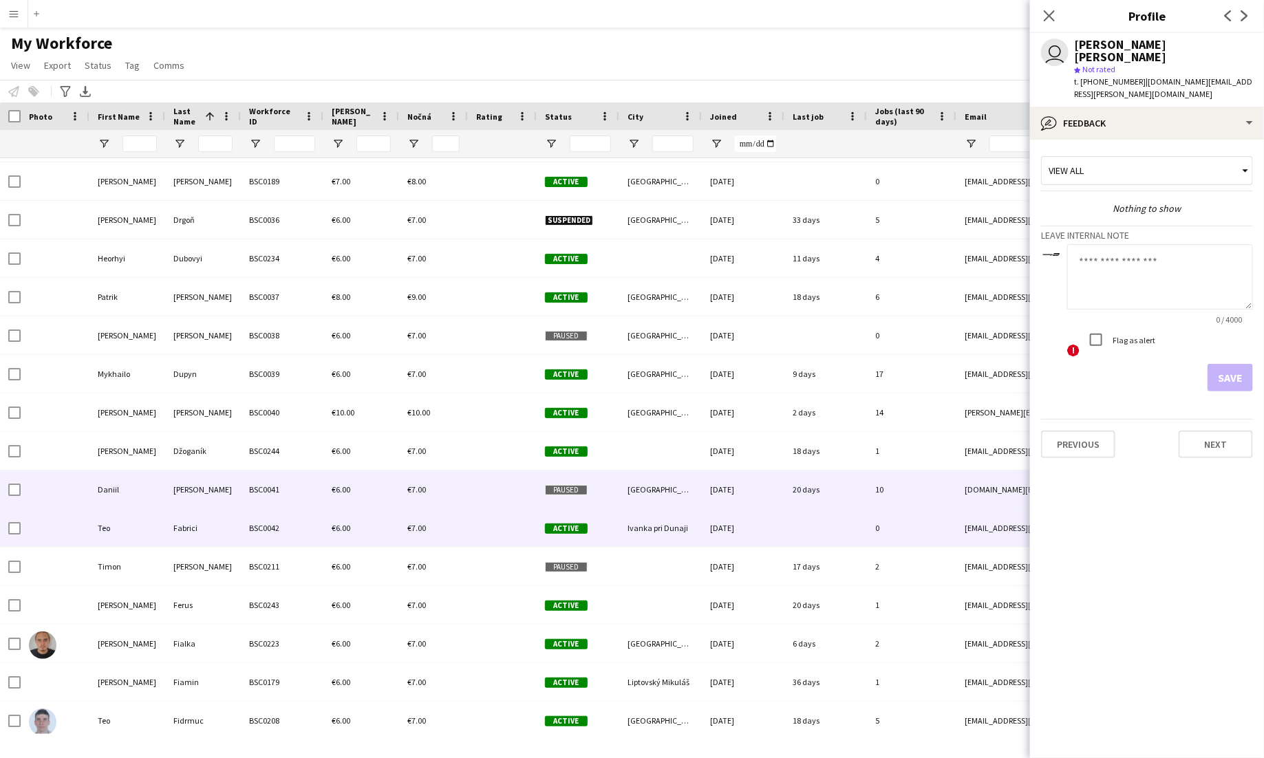
click at [277, 513] on div "BSC0042" at bounding box center [282, 528] width 83 height 38
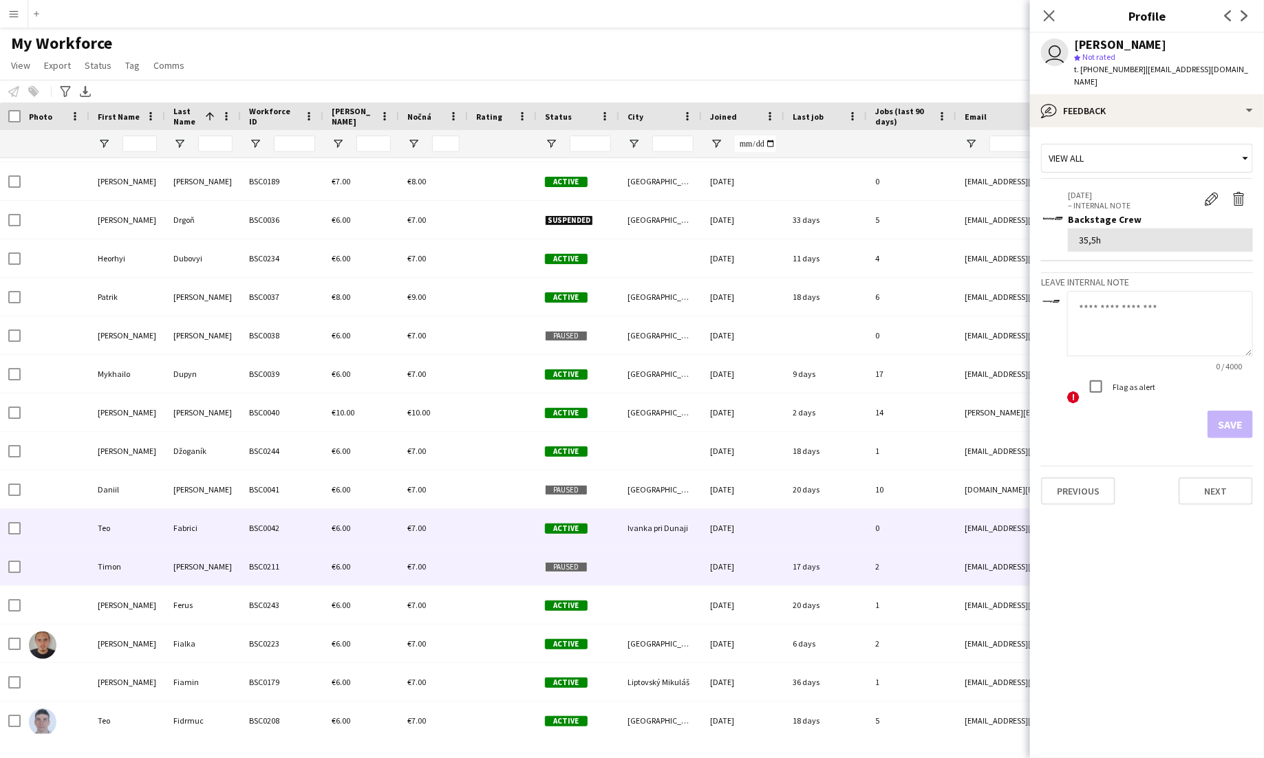
click at [290, 560] on div "BSC0211" at bounding box center [282, 567] width 83 height 38
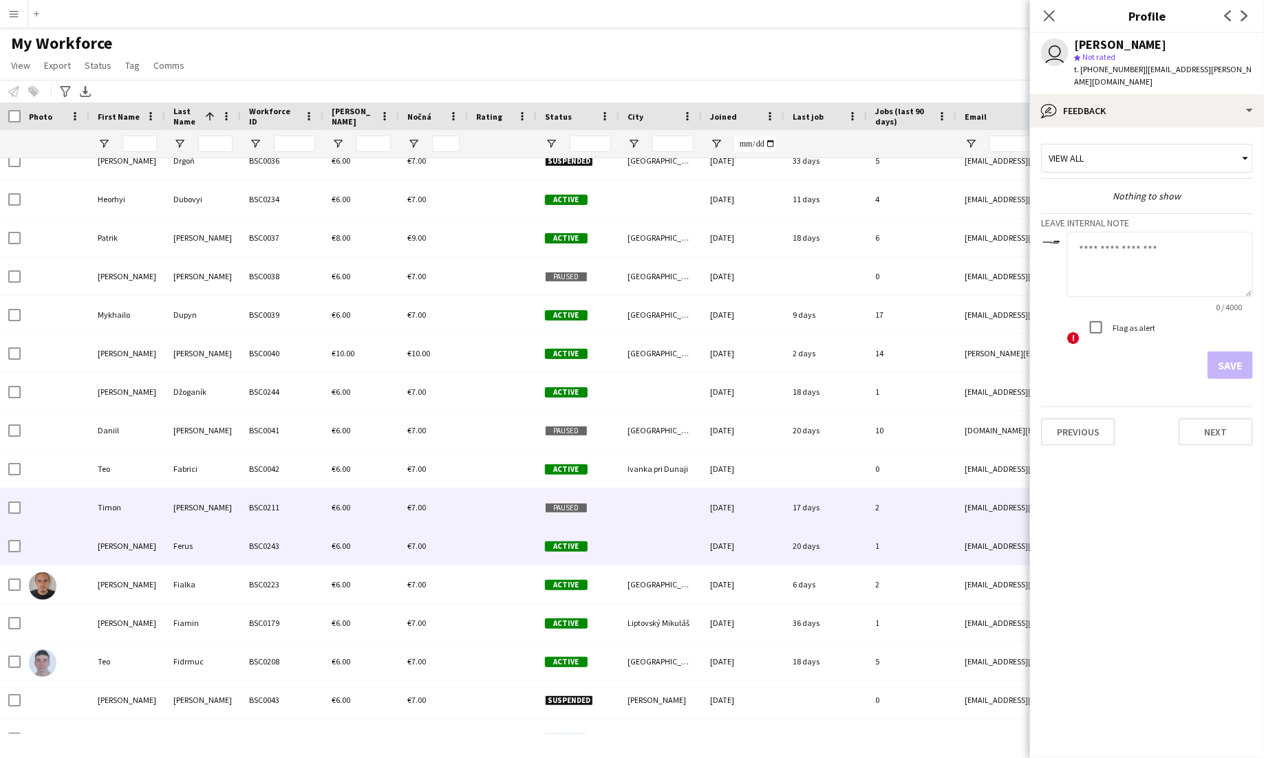
scroll to position [1736, 0]
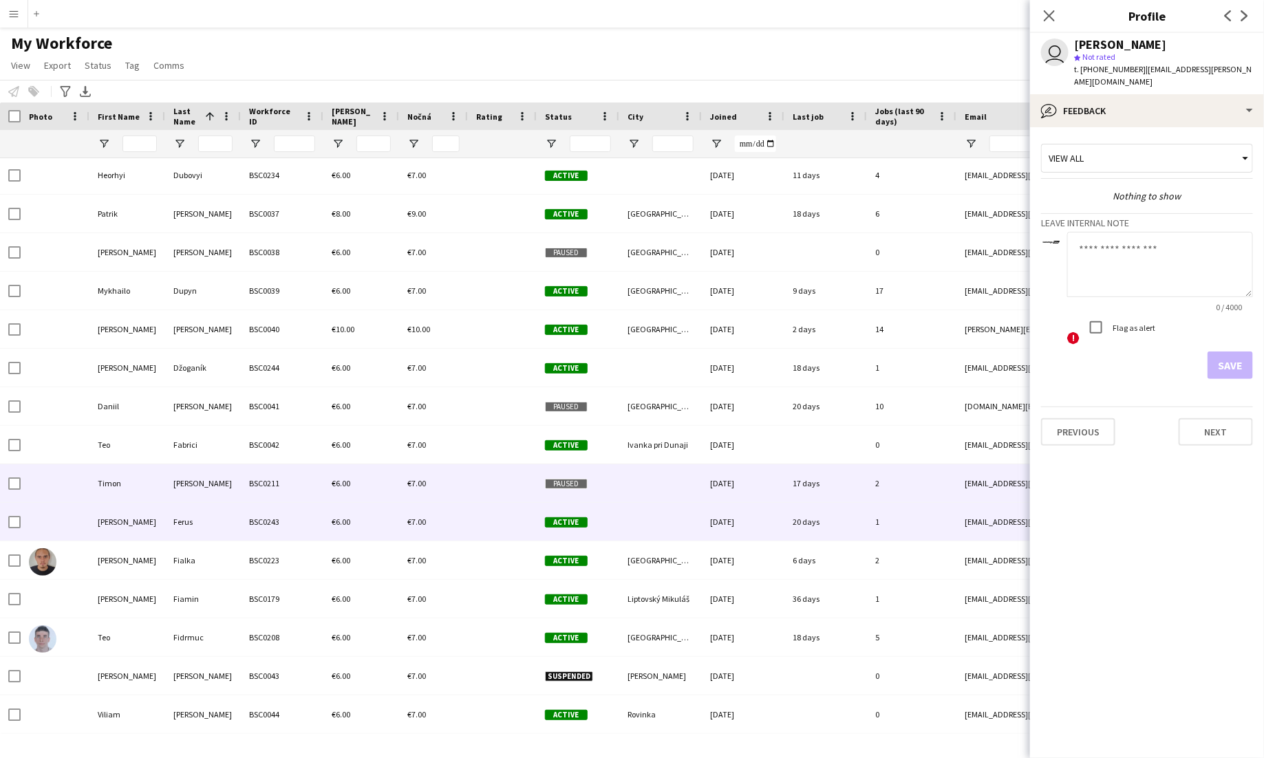
click at [274, 524] on div "BSC0243" at bounding box center [282, 522] width 83 height 38
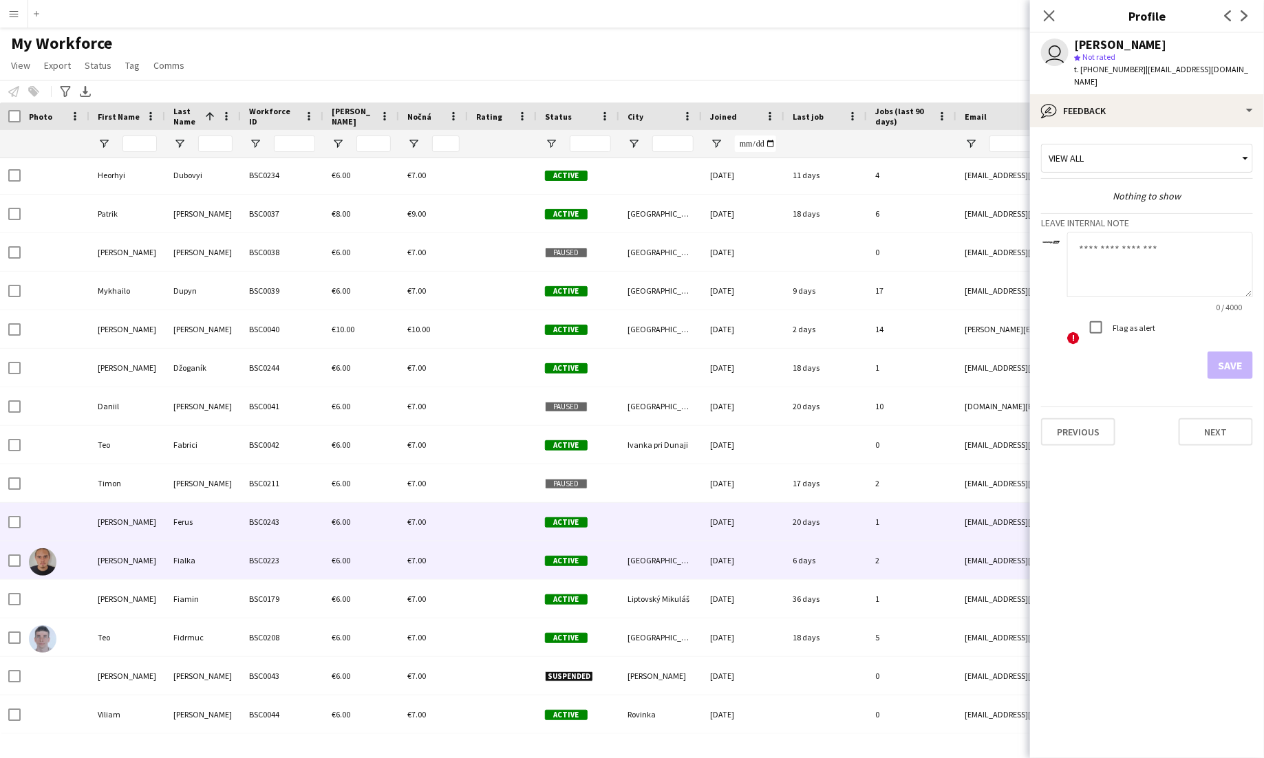
click at [288, 562] on div "BSC0223" at bounding box center [282, 561] width 83 height 38
click at [271, 520] on div "BSC0243" at bounding box center [282, 522] width 83 height 38
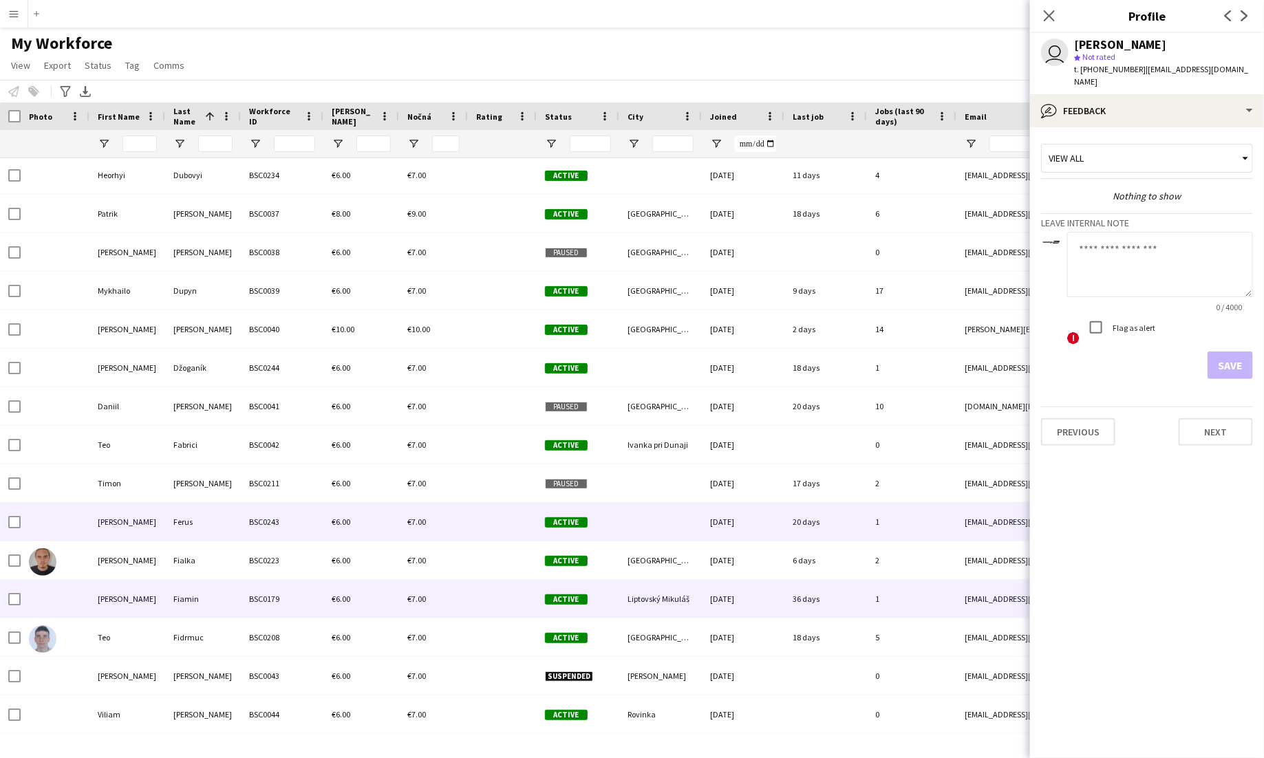
click at [273, 597] on div "BSC0179" at bounding box center [282, 599] width 83 height 38
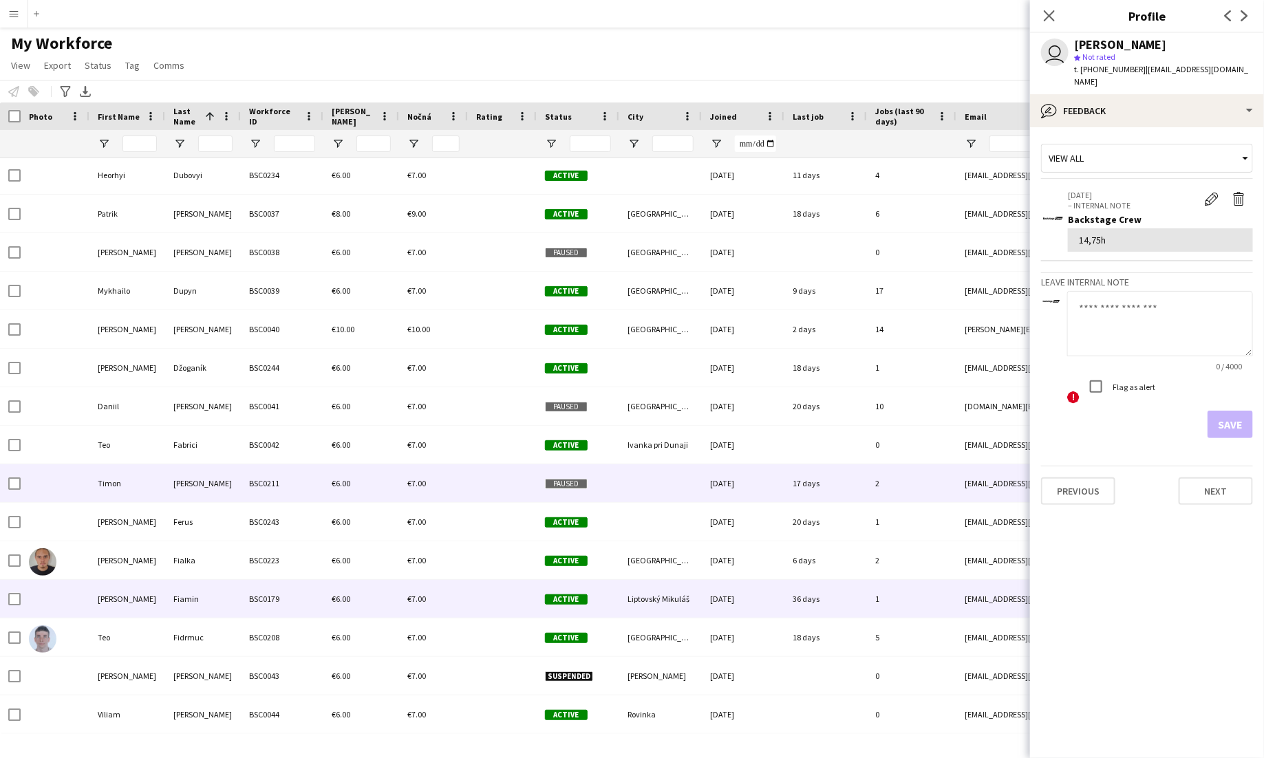
click at [282, 496] on div "BSC0211" at bounding box center [282, 484] width 83 height 38
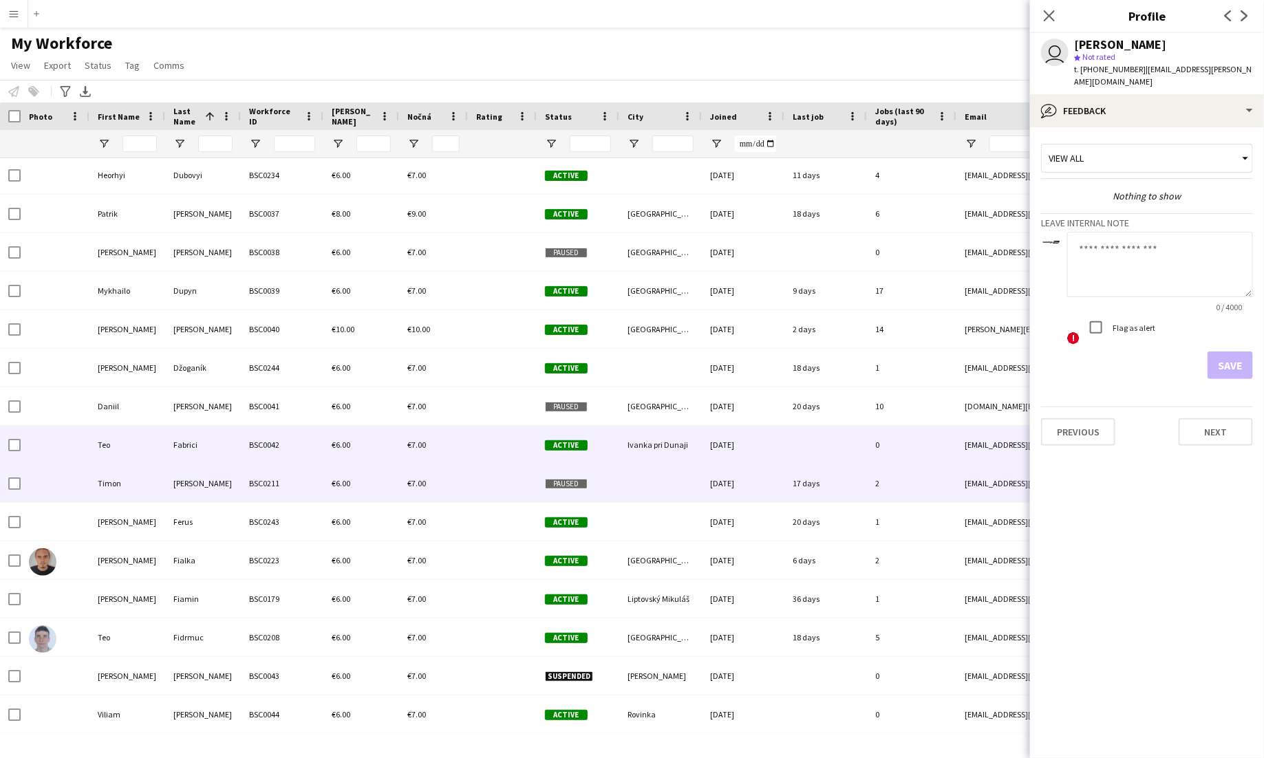
click at [290, 445] on div "BSC0042" at bounding box center [282, 445] width 83 height 38
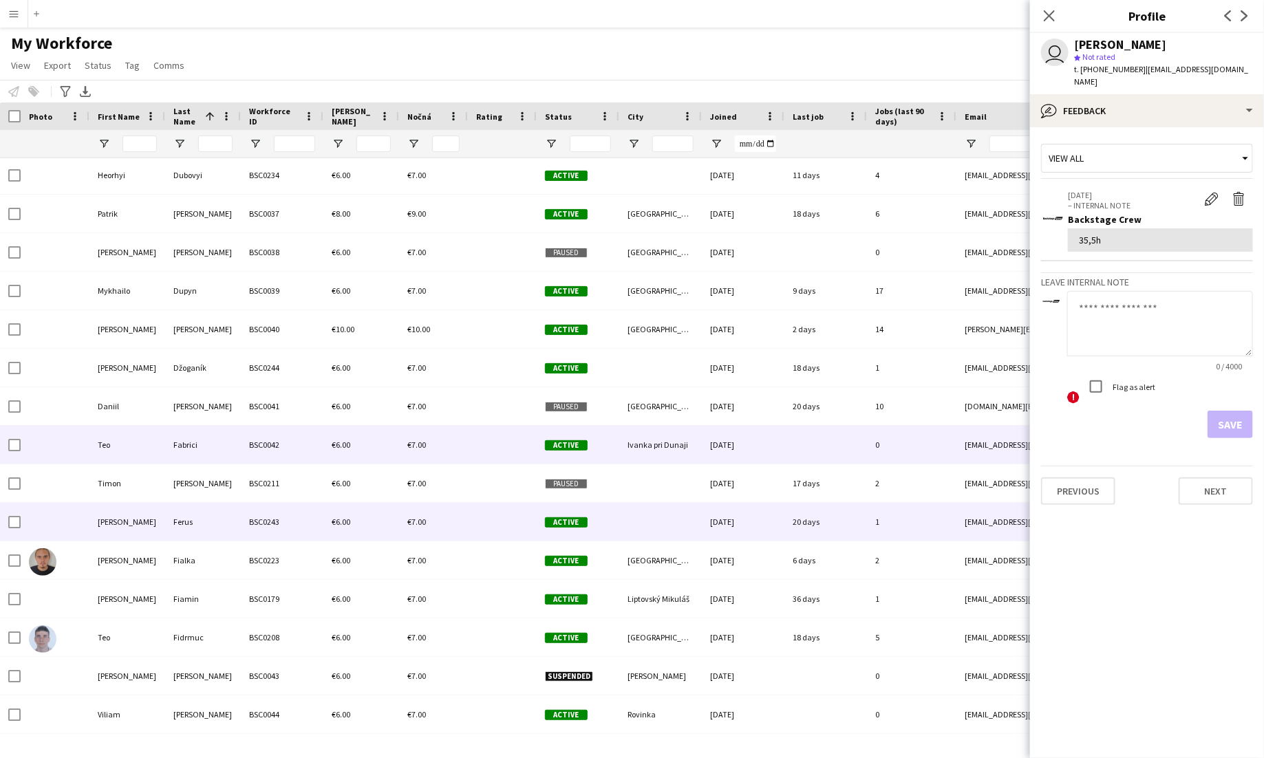
click at [310, 515] on div "BSC0243" at bounding box center [282, 522] width 83 height 38
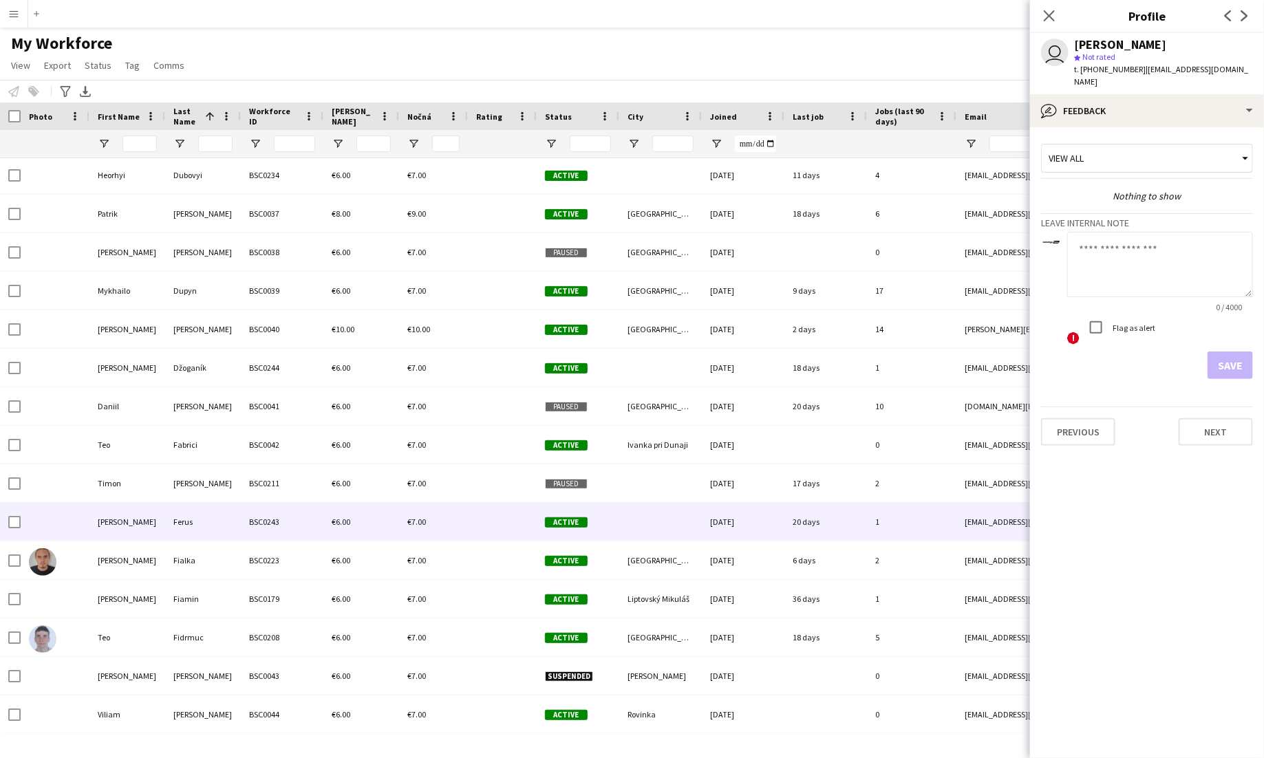
click at [790, 245] on textarea at bounding box center [1160, 264] width 186 height 65
type textarea "**"
click at [790, 352] on button "Save" at bounding box center [1230, 366] width 45 height 28
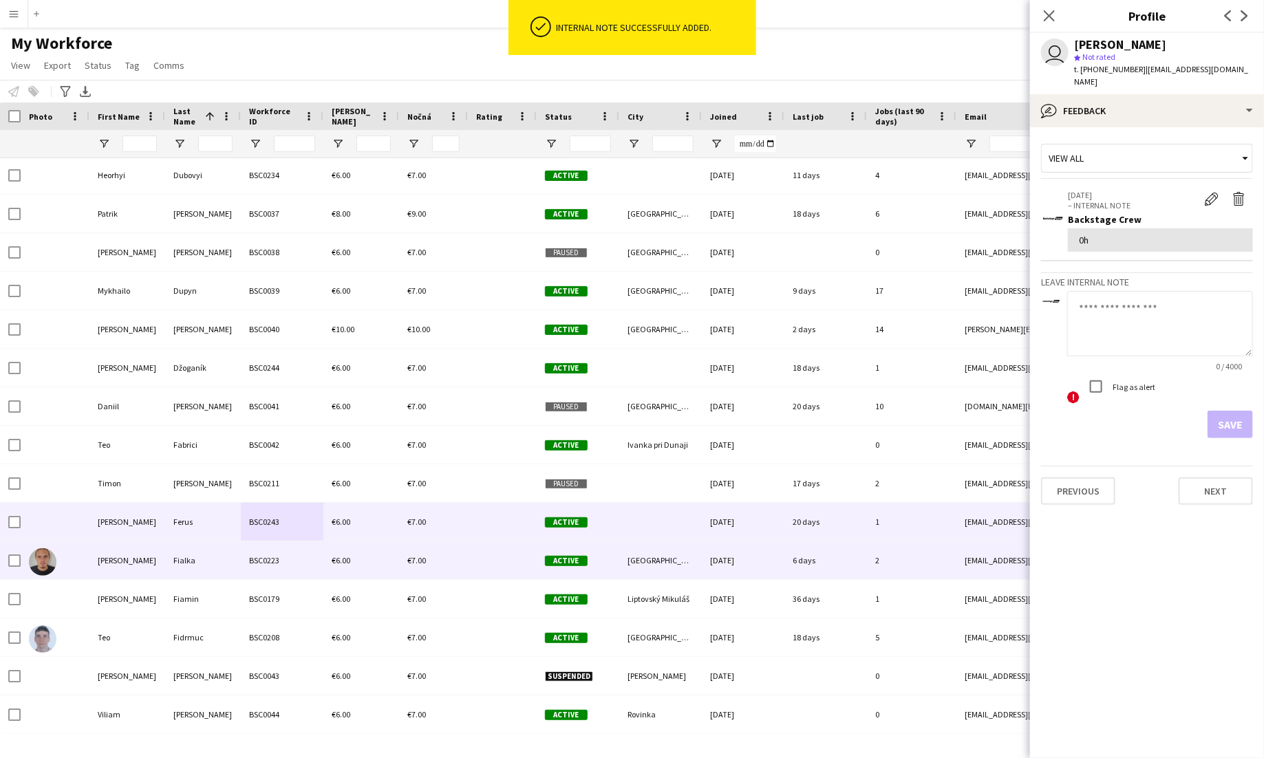
click at [477, 575] on div at bounding box center [502, 561] width 69 height 38
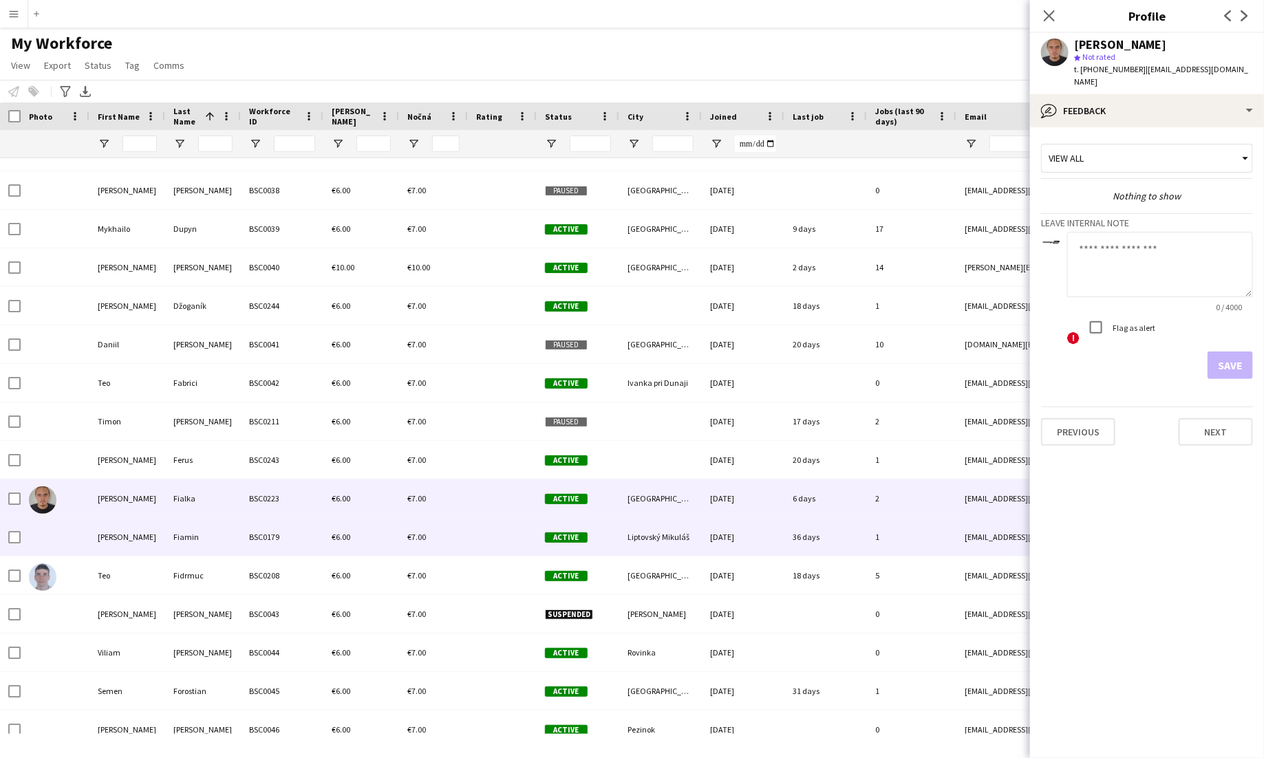
scroll to position [1804, 0]
